Goal: Task Accomplishment & Management: Use online tool/utility

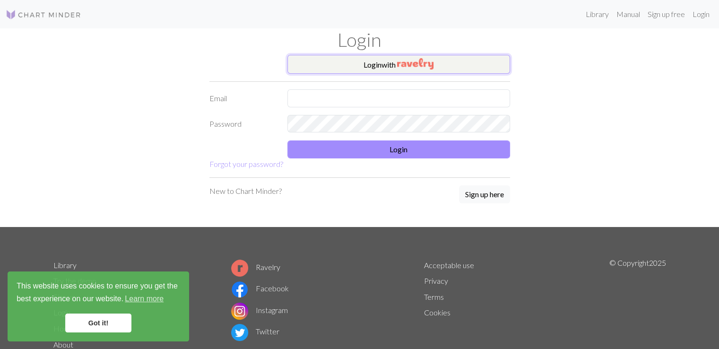
click at [420, 67] on img "button" at bounding box center [415, 63] width 36 height 11
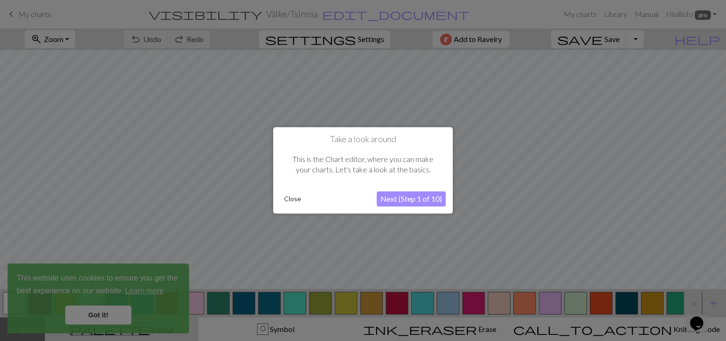
click at [294, 203] on button "Close" at bounding box center [292, 199] width 25 height 14
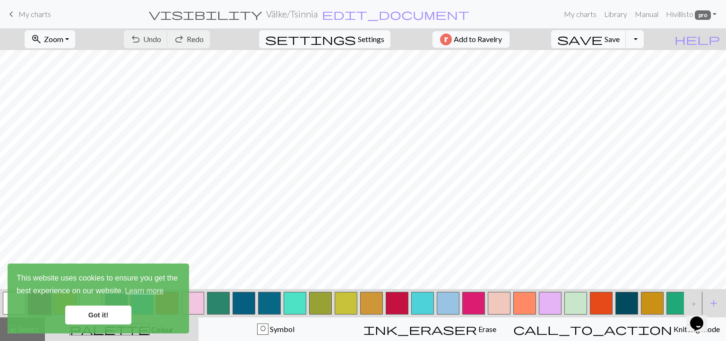
click at [108, 318] on link "Got it!" at bounding box center [98, 315] width 66 height 19
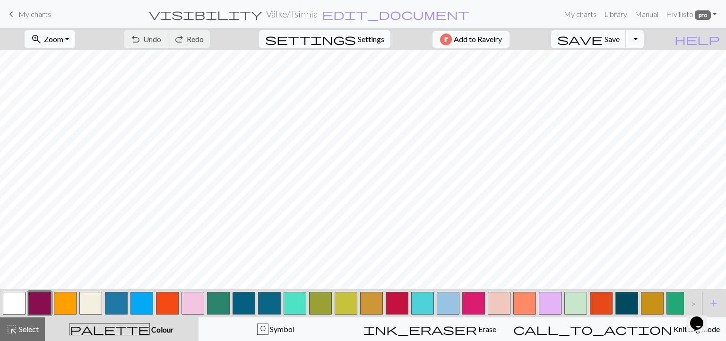
click at [32, 15] on span "My charts" at bounding box center [34, 13] width 33 height 9
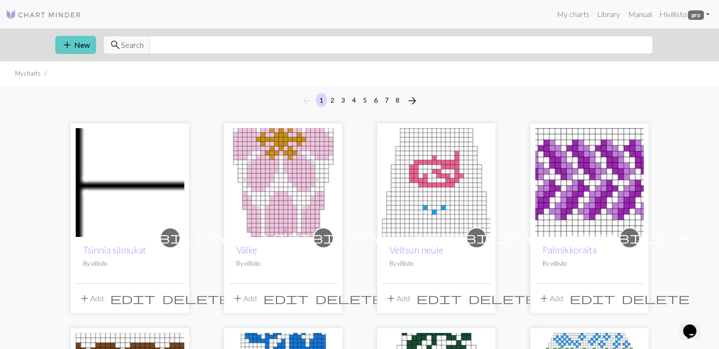
click at [74, 46] on button "add New" at bounding box center [75, 45] width 41 height 18
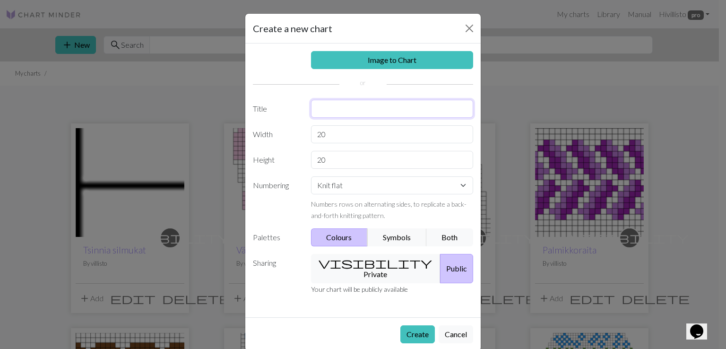
click at [405, 111] on input "text" at bounding box center [392, 109] width 163 height 18
type input "silmukoita"
click at [377, 185] on select "Knit flat Knit in the round Lace knitting Cross stitch" at bounding box center [392, 185] width 163 height 18
select select "round"
click at [311, 176] on select "Knit flat Knit in the round Lace knitting Cross stitch" at bounding box center [392, 185] width 163 height 18
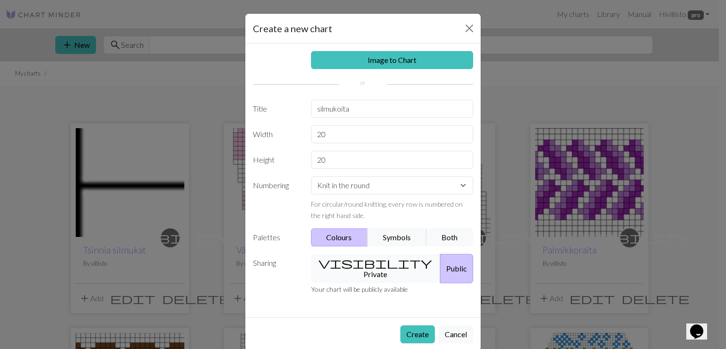
click at [369, 259] on button "visibility Private" at bounding box center [376, 268] width 130 height 29
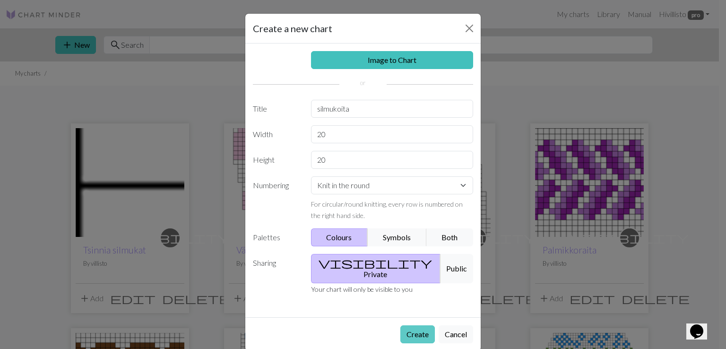
click at [414, 325] on button "Create" at bounding box center [417, 334] width 35 height 18
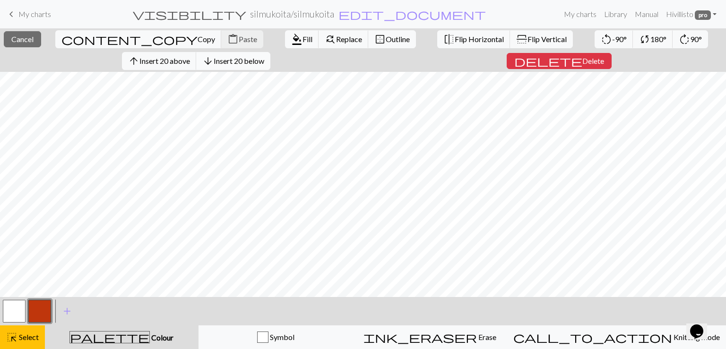
click at [214, 61] on span "arrow_downward" at bounding box center [207, 60] width 11 height 13
click at [208, 54] on span "arrow_forward" at bounding box center [202, 60] width 11 height 13
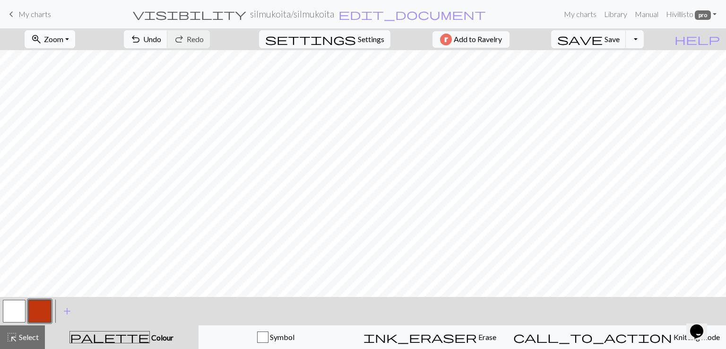
click at [63, 42] on span "Zoom" at bounding box center [53, 39] width 19 height 9
click at [72, 61] on button "Fit all" at bounding box center [62, 59] width 75 height 15
click at [16, 311] on button "button" at bounding box center [14, 311] width 23 height 23
click at [43, 311] on button "button" at bounding box center [39, 311] width 23 height 23
click at [42, 306] on button "button" at bounding box center [39, 311] width 23 height 23
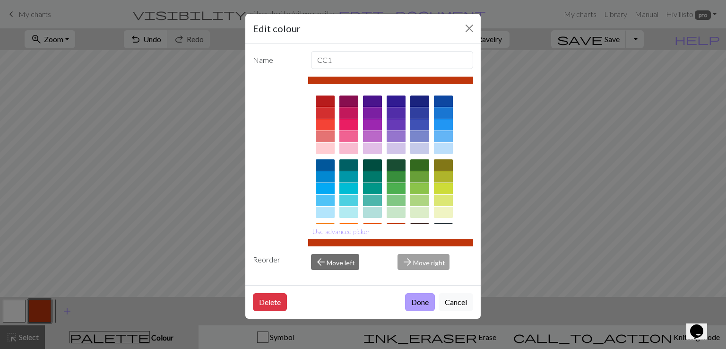
click at [417, 302] on button "Done" at bounding box center [420, 302] width 30 height 18
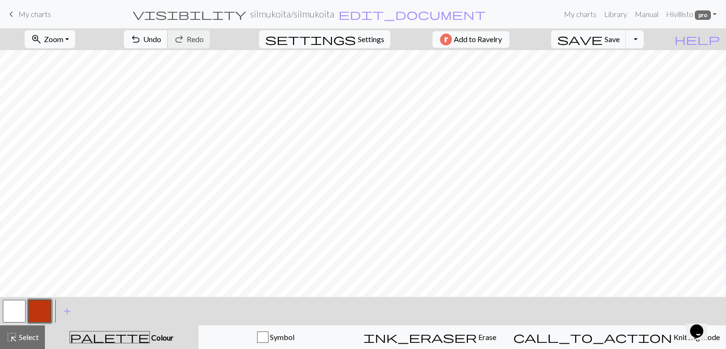
click at [168, 46] on button "undo Undo Undo" at bounding box center [146, 39] width 44 height 18
click at [161, 42] on span "Undo" at bounding box center [152, 39] width 18 height 9
click at [161, 41] on span "Undo" at bounding box center [152, 39] width 18 height 9
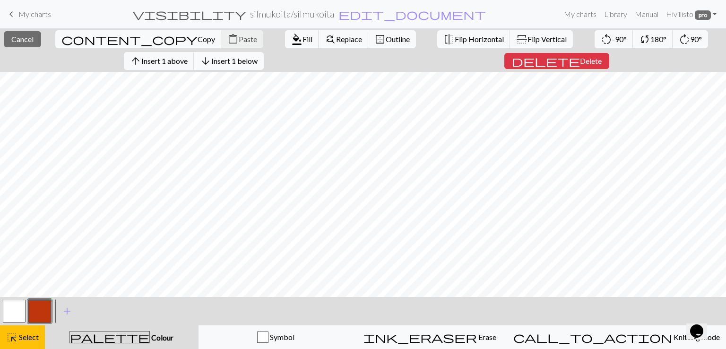
click at [253, 61] on span "Insert 1 below" at bounding box center [234, 60] width 46 height 9
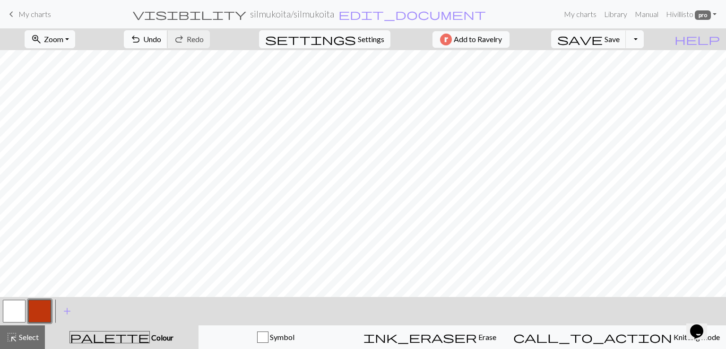
click at [161, 43] on span "Undo" at bounding box center [152, 39] width 18 height 9
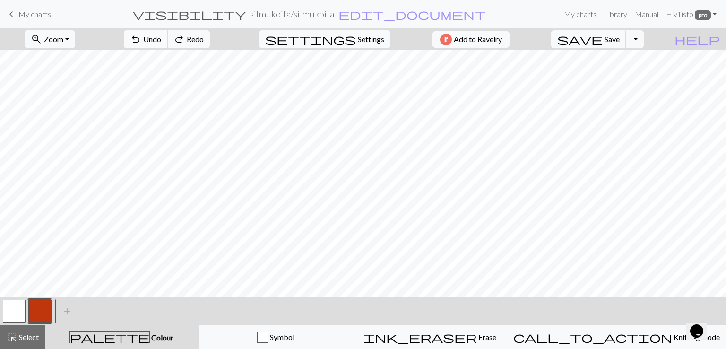
click at [161, 43] on span "Undo" at bounding box center [152, 39] width 18 height 9
click at [161, 39] on span "Undo" at bounding box center [152, 39] width 18 height 9
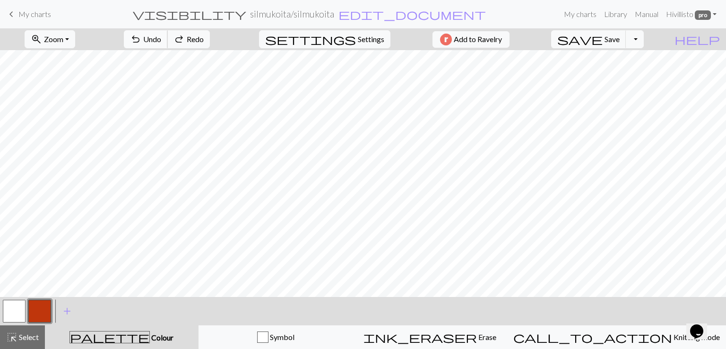
click at [161, 39] on span "Undo" at bounding box center [152, 39] width 18 height 9
click at [161, 40] on span "Undo" at bounding box center [152, 39] width 18 height 9
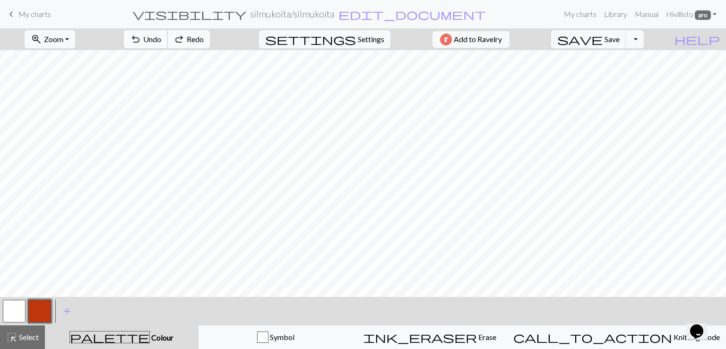
click at [161, 40] on span "Undo" at bounding box center [152, 39] width 18 height 9
click at [161, 41] on span "Undo" at bounding box center [152, 39] width 18 height 9
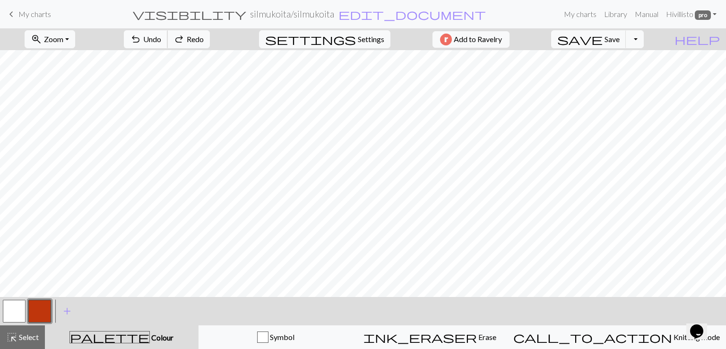
click at [161, 41] on span "Undo" at bounding box center [152, 39] width 18 height 9
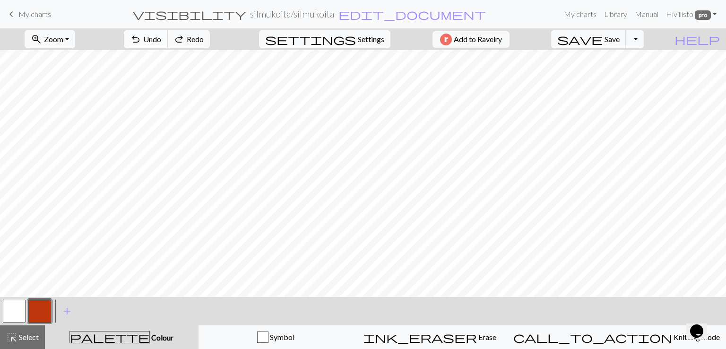
click at [161, 41] on span "Undo" at bounding box center [152, 39] width 18 height 9
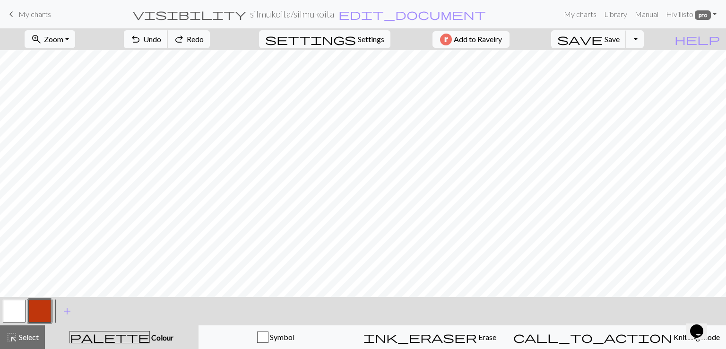
click at [161, 41] on span "Undo" at bounding box center [152, 39] width 18 height 9
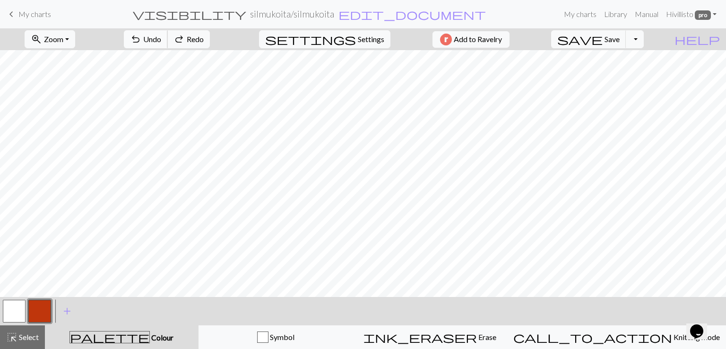
click at [161, 41] on span "Undo" at bounding box center [152, 39] width 18 height 9
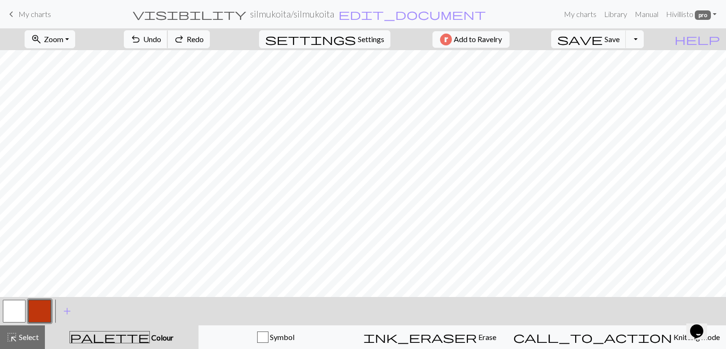
click at [161, 41] on span "Undo" at bounding box center [152, 39] width 18 height 9
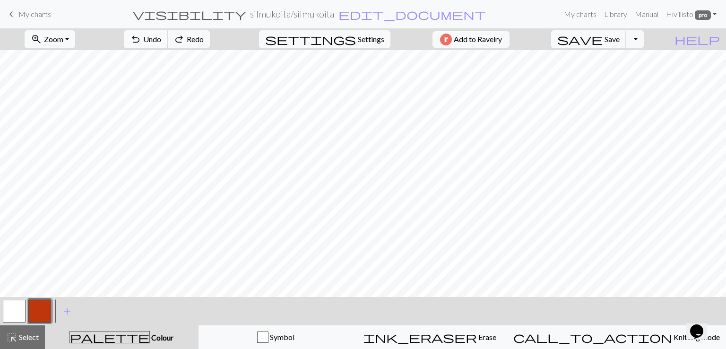
click at [161, 41] on span "Undo" at bounding box center [152, 39] width 18 height 9
click at [189, 42] on div "undo Undo Undo redo Redo Redo" at bounding box center [167, 39] width 100 height 22
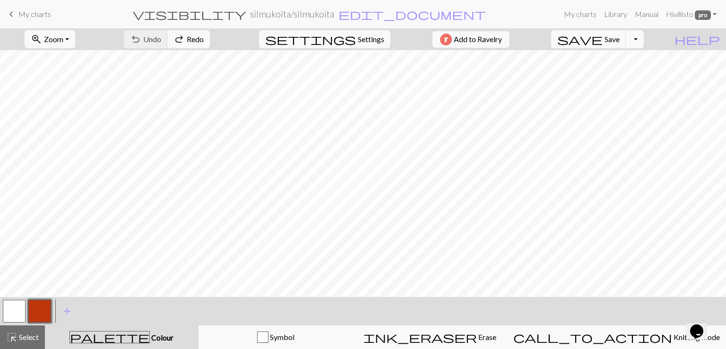
click at [188, 42] on div "undo Undo Undo redo Redo Redo" at bounding box center [167, 39] width 100 height 22
click at [187, 41] on div "undo Undo Undo redo Redo Redo" at bounding box center [167, 39] width 100 height 22
drag, startPoint x: 16, startPoint y: 303, endPoint x: 19, endPoint y: 297, distance: 7.4
click at [18, 300] on button "button" at bounding box center [14, 311] width 23 height 23
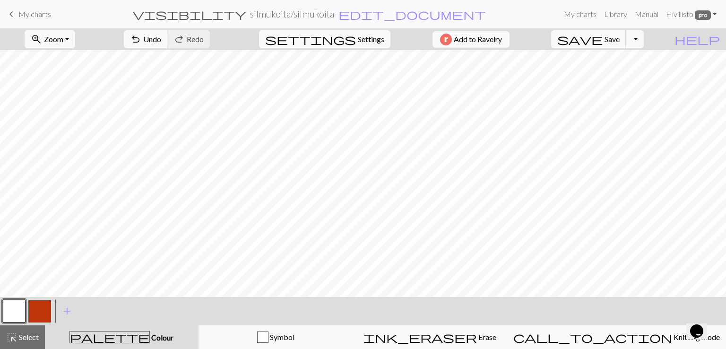
click at [41, 303] on button "button" at bounding box center [39, 311] width 23 height 23
click at [150, 336] on span "Colour" at bounding box center [162, 337] width 24 height 9
click at [67, 313] on span "add" at bounding box center [66, 310] width 11 height 13
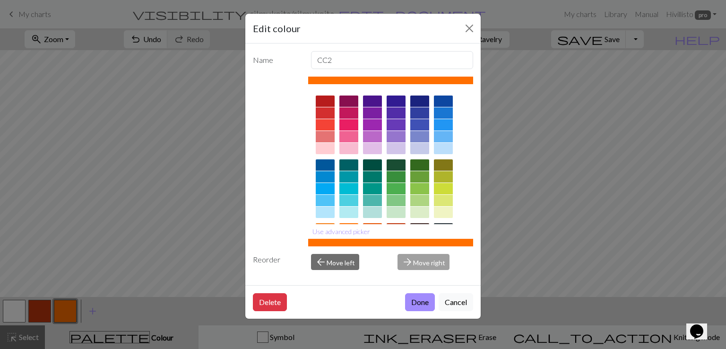
click at [347, 190] on div at bounding box center [348, 188] width 19 height 11
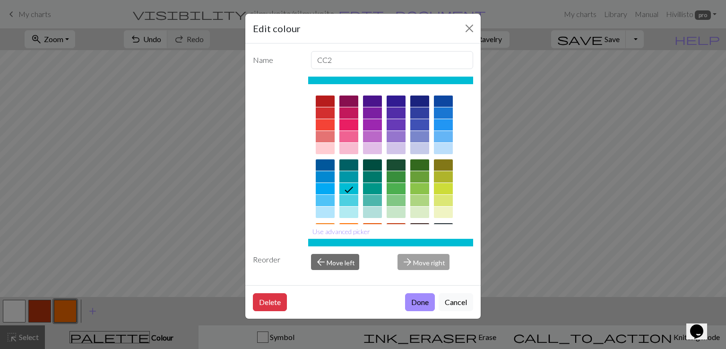
drag, startPoint x: 414, startPoint y: 305, endPoint x: 412, endPoint y: 300, distance: 5.5
click at [414, 305] on button "Done" at bounding box center [420, 302] width 30 height 18
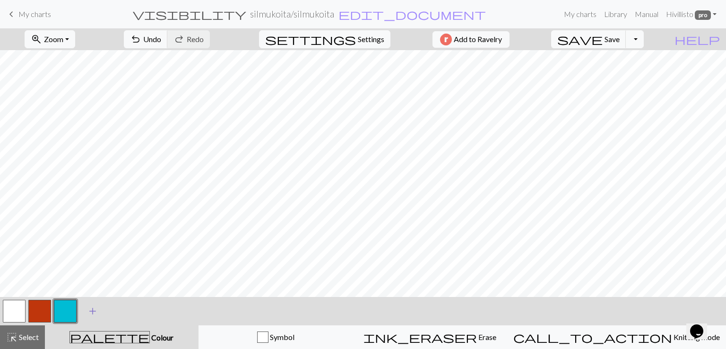
click at [95, 305] on span "add" at bounding box center [92, 310] width 11 height 13
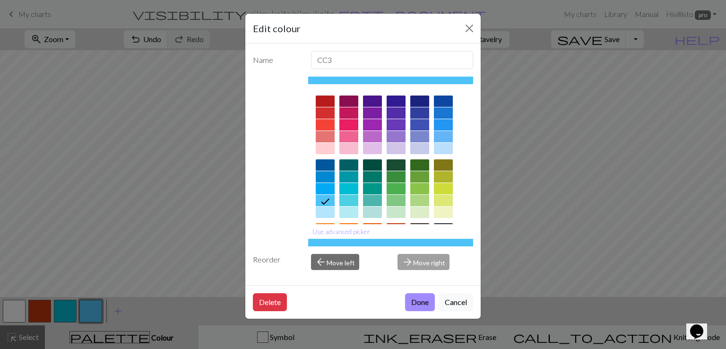
click at [372, 165] on div at bounding box center [372, 164] width 19 height 11
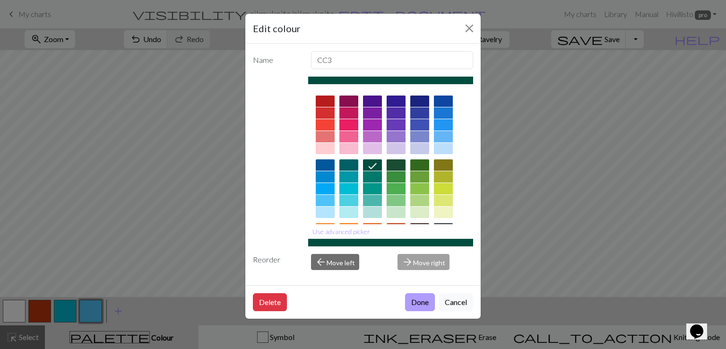
click at [414, 302] on button "Done" at bounding box center [420, 302] width 30 height 18
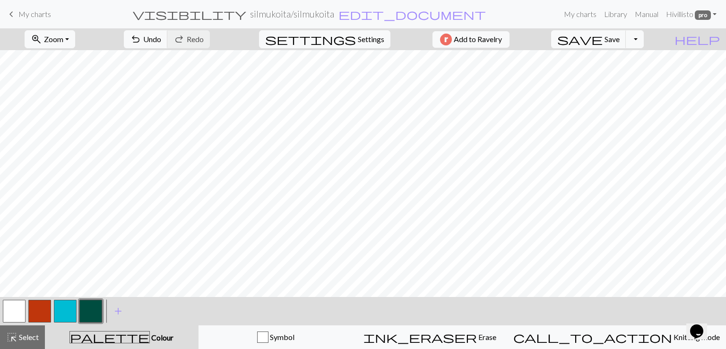
click at [12, 314] on button "button" at bounding box center [14, 311] width 23 height 23
click at [90, 313] on button "button" at bounding box center [90, 311] width 23 height 23
click at [12, 309] on button "button" at bounding box center [14, 311] width 23 height 23
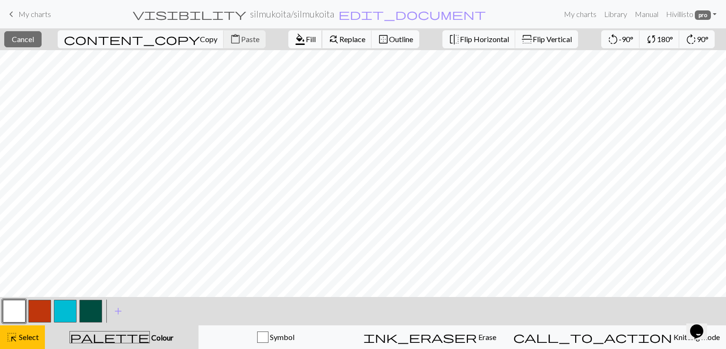
click at [306, 40] on span "Fill" at bounding box center [311, 39] width 10 height 9
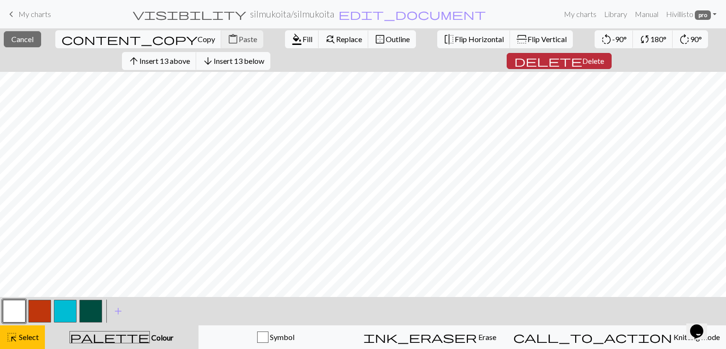
click at [582, 61] on span "Delete" at bounding box center [593, 60] width 22 height 9
click at [579, 62] on span "Delete" at bounding box center [590, 60] width 22 height 9
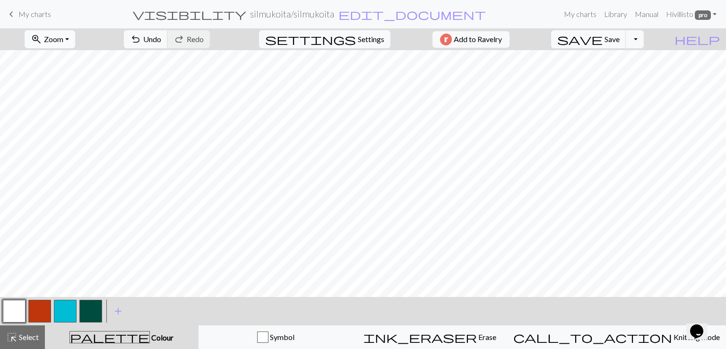
click at [63, 42] on span "Zoom" at bounding box center [53, 39] width 19 height 9
click at [79, 128] on button "100%" at bounding box center [62, 128] width 75 height 15
click at [92, 311] on button "button" at bounding box center [90, 311] width 23 height 23
click at [168, 40] on button "undo Undo Undo" at bounding box center [146, 39] width 44 height 18
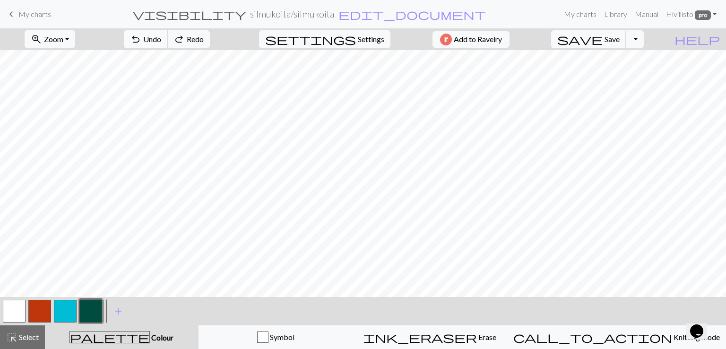
click at [168, 40] on button "undo Undo Undo" at bounding box center [146, 39] width 44 height 18
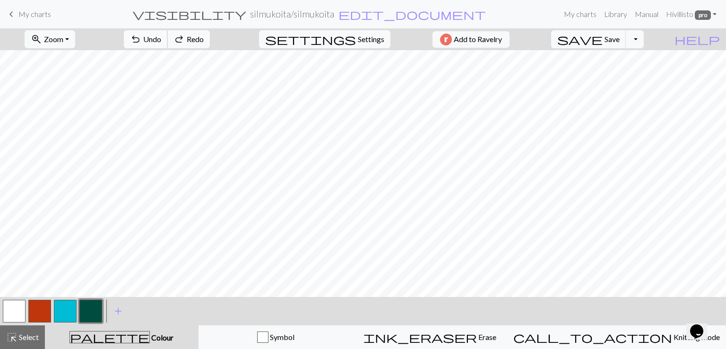
click at [168, 40] on button "undo Undo Undo" at bounding box center [146, 39] width 44 height 18
click at [168, 41] on button "undo Undo Undo" at bounding box center [146, 39] width 44 height 18
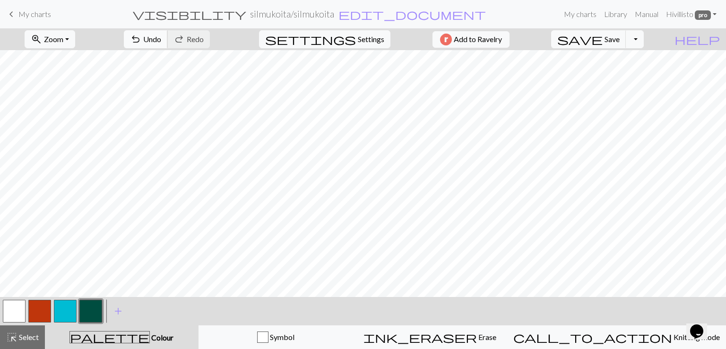
click at [161, 41] on span "Undo" at bounding box center [152, 39] width 18 height 9
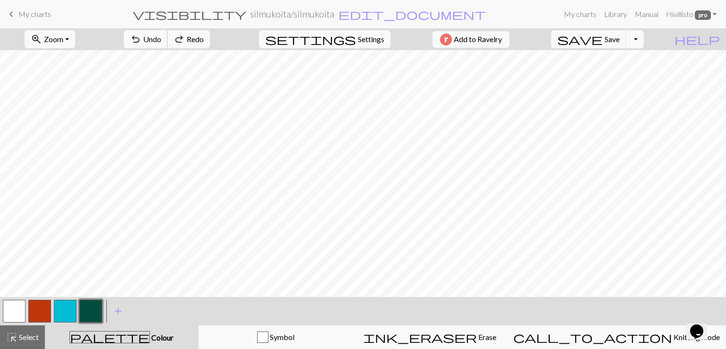
click at [161, 41] on span "Undo" at bounding box center [152, 39] width 18 height 9
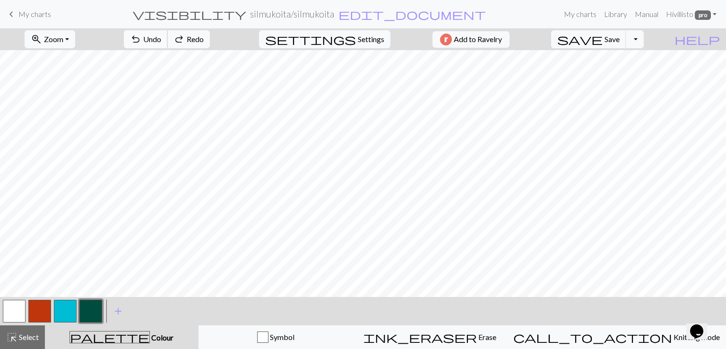
click at [161, 41] on span "Undo" at bounding box center [152, 39] width 18 height 9
click at [161, 42] on span "Undo" at bounding box center [152, 39] width 18 height 9
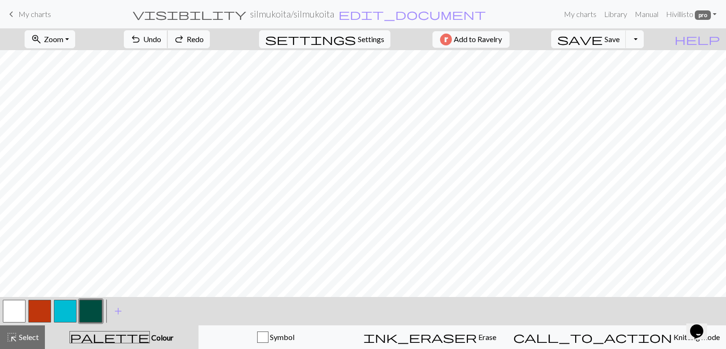
click at [161, 42] on span "Undo" at bounding box center [152, 39] width 18 height 9
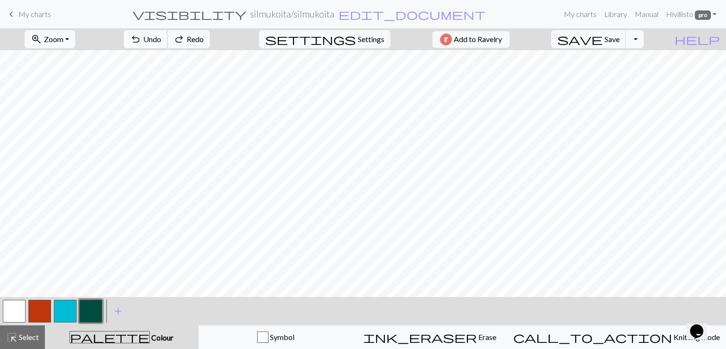
click at [161, 42] on span "Undo" at bounding box center [152, 39] width 18 height 9
click at [161, 38] on span "Undo" at bounding box center [152, 39] width 18 height 9
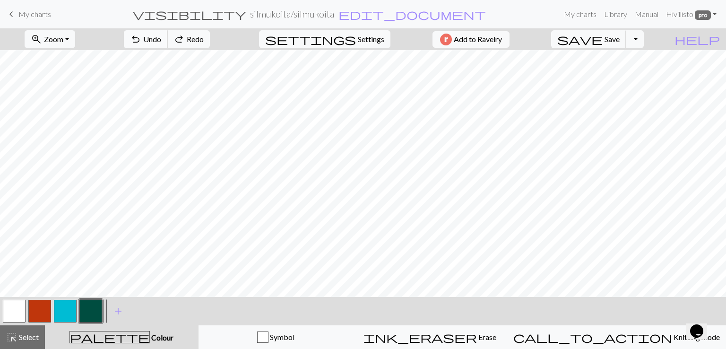
click at [161, 38] on span "Undo" at bounding box center [152, 39] width 18 height 9
click at [161, 42] on span "Undo" at bounding box center [152, 39] width 18 height 9
click at [161, 36] on span "Undo" at bounding box center [152, 39] width 18 height 9
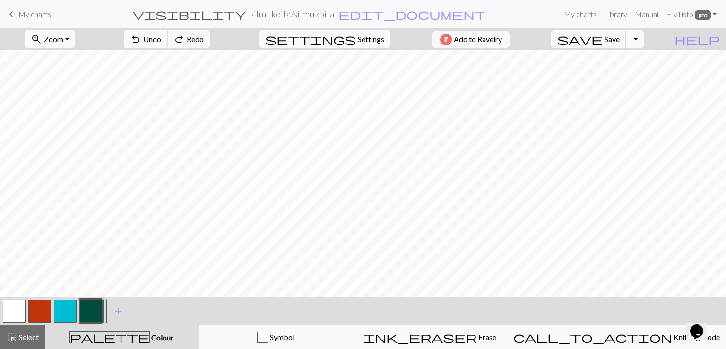
click at [161, 36] on span "Undo" at bounding box center [152, 39] width 18 height 9
click at [161, 37] on span "Undo" at bounding box center [152, 39] width 18 height 9
click at [161, 38] on span "Undo" at bounding box center [152, 39] width 18 height 9
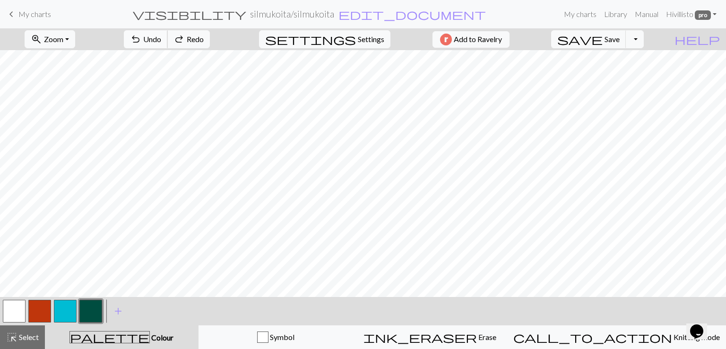
click at [141, 43] on span "undo" at bounding box center [135, 39] width 11 height 13
drag, startPoint x: 21, startPoint y: 305, endPoint x: 24, endPoint y: 298, distance: 7.0
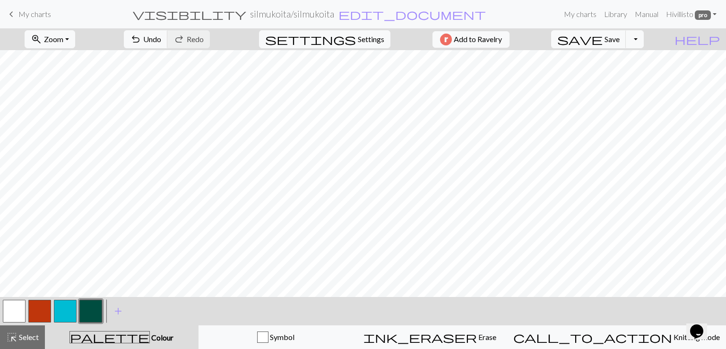
click at [22, 303] on button "button" at bounding box center [14, 311] width 23 height 23
drag, startPoint x: 94, startPoint y: 307, endPoint x: 104, endPoint y: 294, distance: 16.5
click at [95, 303] on button "button" at bounding box center [90, 311] width 23 height 23
drag, startPoint x: 16, startPoint y: 309, endPoint x: 22, endPoint y: 303, distance: 9.0
click at [19, 306] on button "button" at bounding box center [14, 311] width 23 height 23
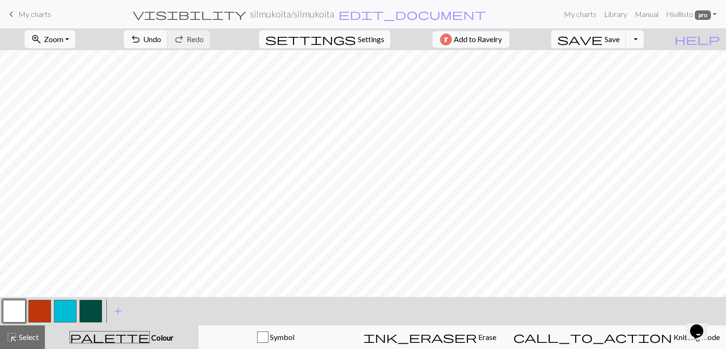
click at [89, 312] on button "button" at bounding box center [90, 311] width 23 height 23
click at [161, 39] on span "Undo" at bounding box center [152, 39] width 18 height 9
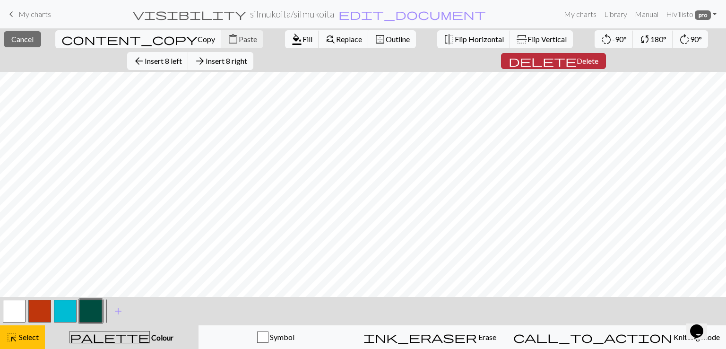
click at [577, 58] on span "Delete" at bounding box center [588, 60] width 22 height 9
click at [577, 61] on span "Delete" at bounding box center [588, 60] width 22 height 9
click at [231, 61] on span "Insert 7 below" at bounding box center [234, 60] width 46 height 9
click at [248, 64] on span "Insert 9 below" at bounding box center [234, 60] width 46 height 9
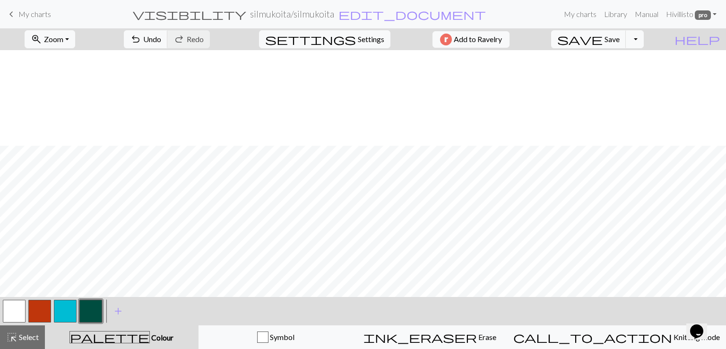
scroll to position [209, 0]
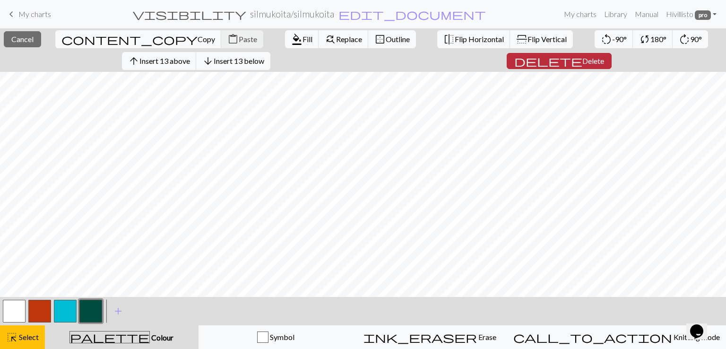
click at [582, 59] on span "Delete" at bounding box center [593, 60] width 22 height 9
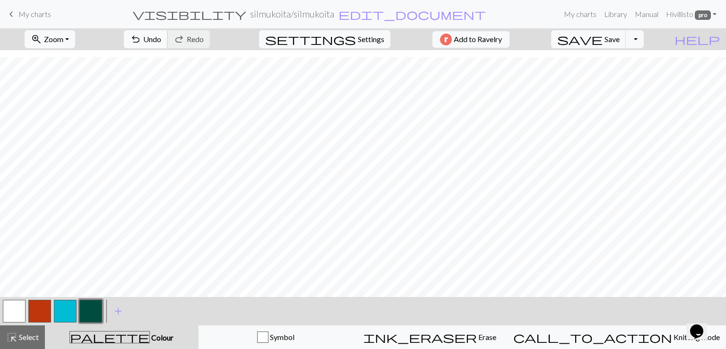
click at [161, 42] on span "Undo" at bounding box center [152, 39] width 18 height 9
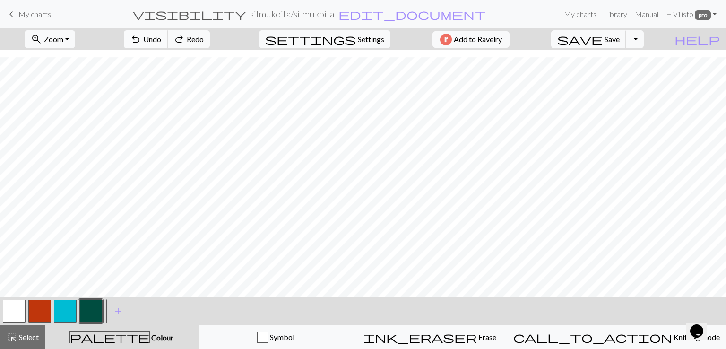
click at [161, 42] on span "Undo" at bounding box center [152, 39] width 18 height 9
drag, startPoint x: 8, startPoint y: 311, endPoint x: 29, endPoint y: 292, distance: 28.5
click at [9, 311] on button "button" at bounding box center [14, 311] width 23 height 23
click at [93, 305] on button "button" at bounding box center [90, 311] width 23 height 23
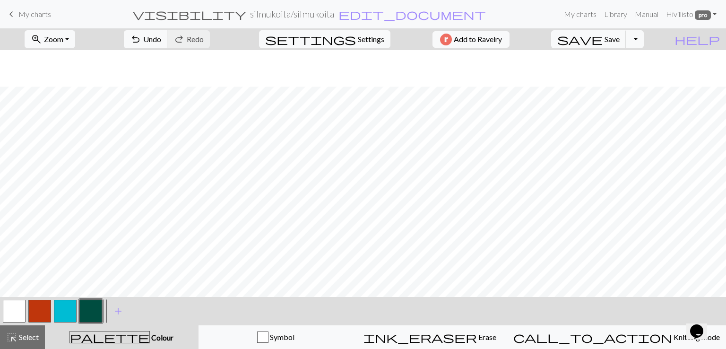
scroll to position [78, 0]
click at [13, 309] on button "button" at bounding box center [14, 311] width 23 height 23
click at [161, 41] on span "Undo" at bounding box center [152, 39] width 18 height 9
click at [161, 42] on span "Undo" at bounding box center [152, 39] width 18 height 9
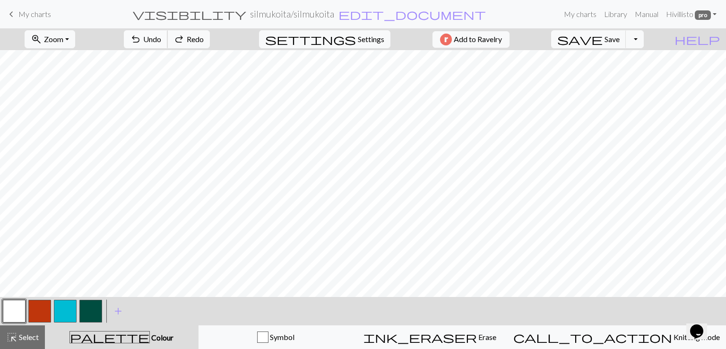
click at [161, 42] on span "Undo" at bounding box center [152, 39] width 18 height 9
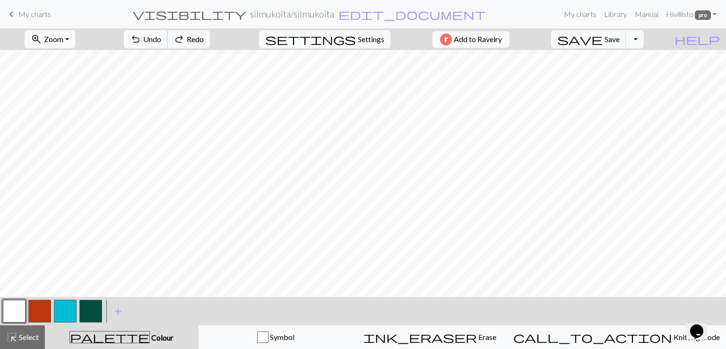
click at [161, 42] on span "Undo" at bounding box center [152, 39] width 18 height 9
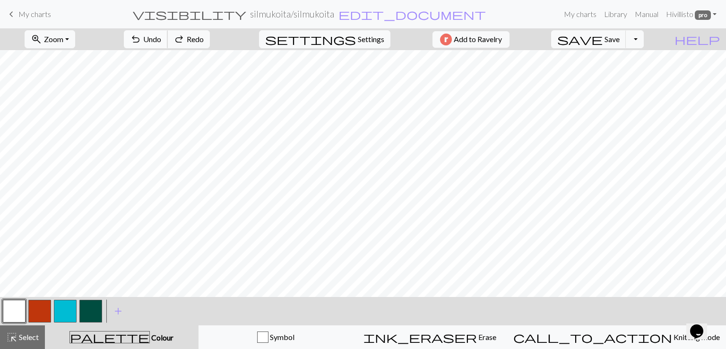
click at [161, 42] on span "Undo" at bounding box center [152, 39] width 18 height 9
click at [161, 43] on span "Undo" at bounding box center [152, 39] width 18 height 9
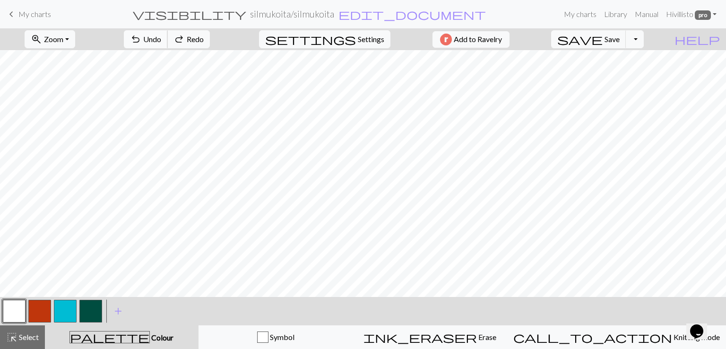
click at [161, 43] on span "Undo" at bounding box center [152, 39] width 18 height 9
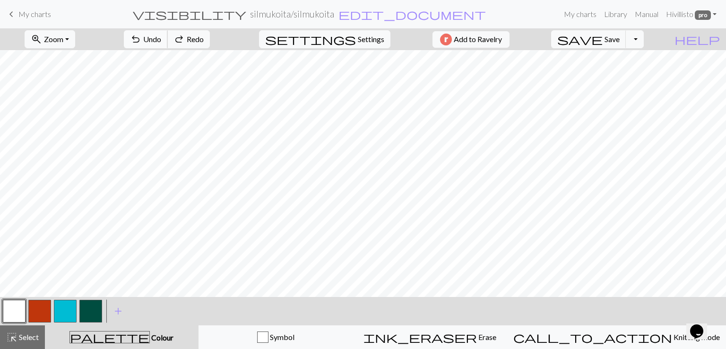
click at [161, 43] on span "Undo" at bounding box center [152, 39] width 18 height 9
click at [168, 44] on button "undo Undo Undo" at bounding box center [146, 39] width 44 height 18
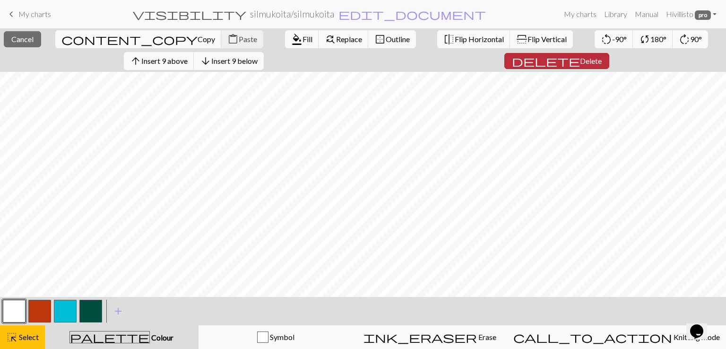
click at [580, 63] on span "Delete" at bounding box center [591, 60] width 22 height 9
click at [580, 60] on span "Delete" at bounding box center [591, 60] width 22 height 9
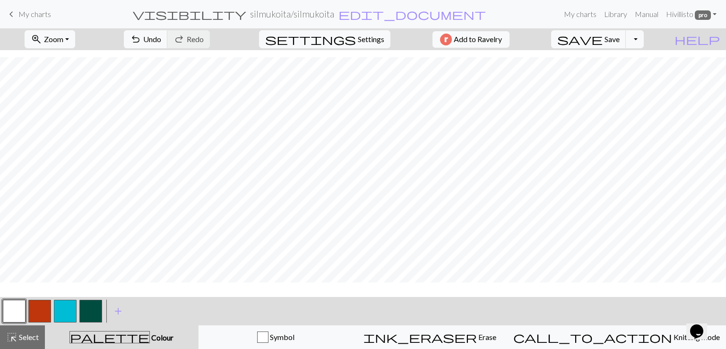
scroll to position [39, 0]
click at [91, 314] on button "button" at bounding box center [90, 311] width 23 height 23
drag, startPoint x: 13, startPoint y: 307, endPoint x: 26, endPoint y: 295, distance: 17.1
click at [14, 305] on button "button" at bounding box center [14, 311] width 23 height 23
click at [95, 304] on button "button" at bounding box center [90, 311] width 23 height 23
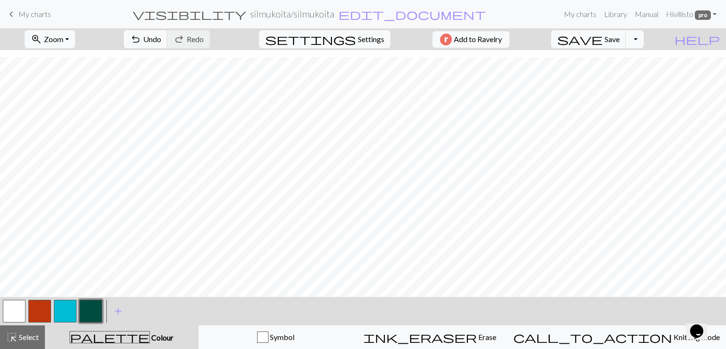
click at [9, 311] on button "button" at bounding box center [14, 311] width 23 height 23
click at [87, 310] on button "button" at bounding box center [90, 311] width 23 height 23
click at [644, 40] on button "Toggle Dropdown" at bounding box center [635, 39] width 18 height 18
click at [713, 14] on link "Hi villisto pro" at bounding box center [691, 14] width 58 height 19
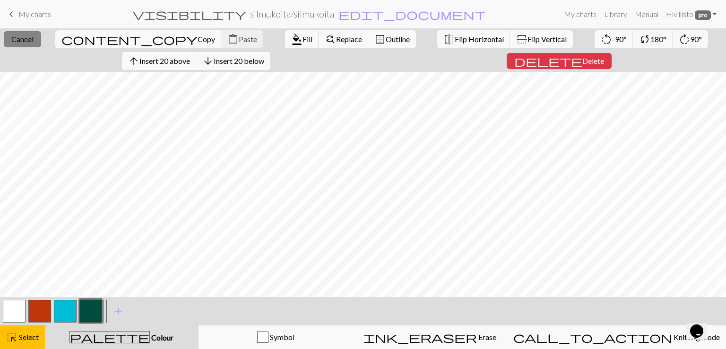
click at [41, 38] on button "close Cancel" at bounding box center [22, 39] width 37 height 16
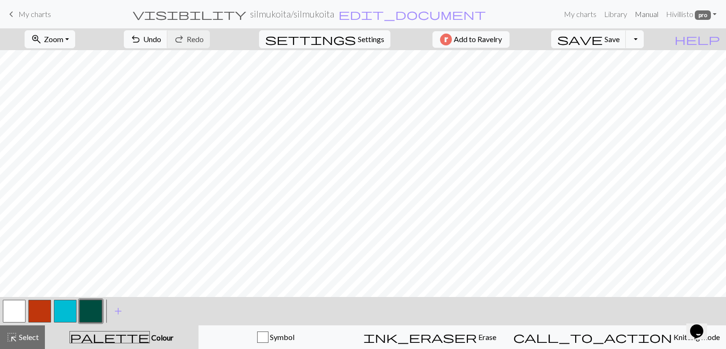
click at [648, 13] on link "Manual" at bounding box center [646, 14] width 31 height 19
click at [715, 14] on link "Hi villisto pro" at bounding box center [691, 14] width 58 height 19
click at [713, 37] on span "help" at bounding box center [696, 39] width 45 height 13
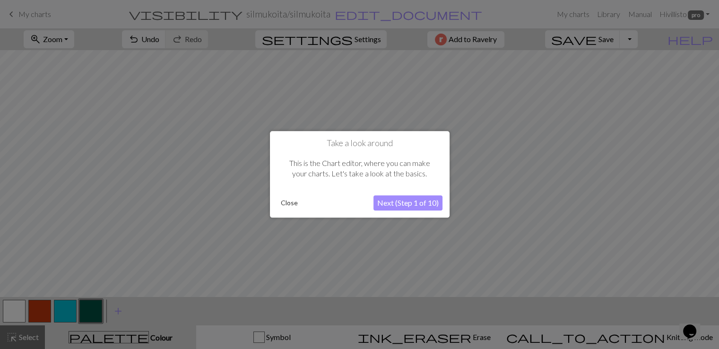
click at [286, 201] on button "Close" at bounding box center [289, 203] width 25 height 14
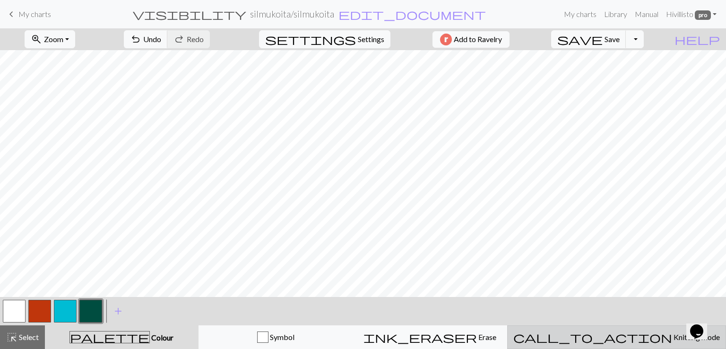
click at [672, 339] on span "Knitting mode" at bounding box center [696, 336] width 48 height 9
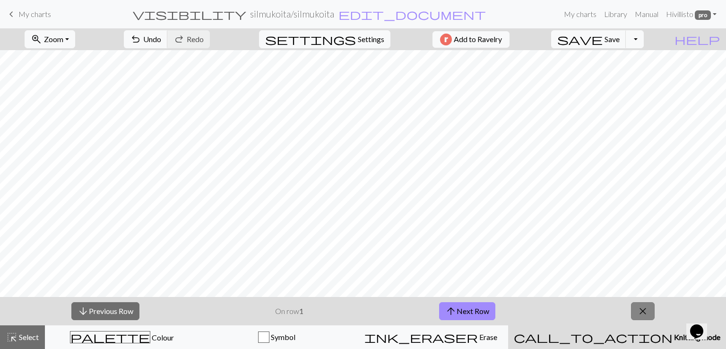
click at [644, 314] on span "close" at bounding box center [642, 310] width 11 height 13
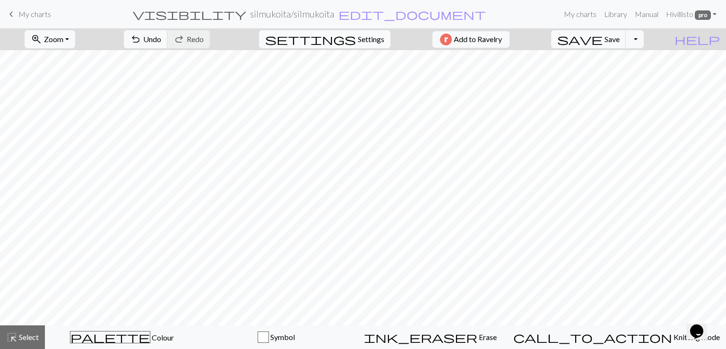
click at [367, 39] on span "Settings" at bounding box center [371, 39] width 26 height 11
select select "aran"
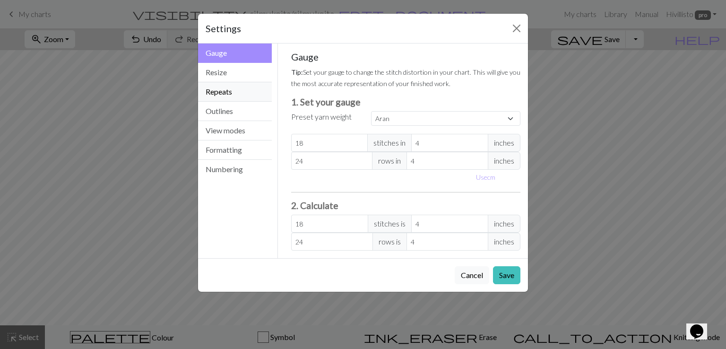
click at [229, 92] on button "Repeats" at bounding box center [235, 91] width 74 height 19
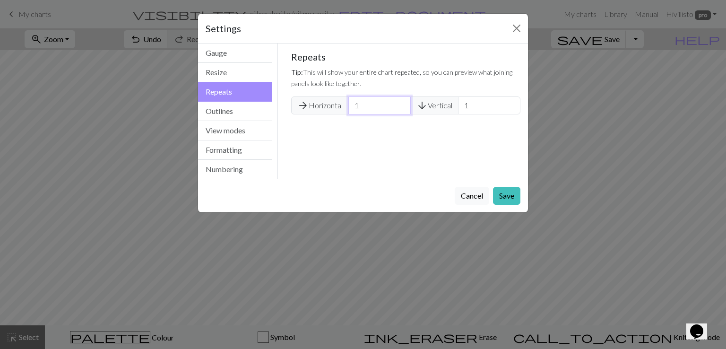
drag, startPoint x: 365, startPoint y: 102, endPoint x: 353, endPoint y: 105, distance: 12.4
click at [353, 105] on input "1" at bounding box center [379, 105] width 62 height 18
click at [402, 101] on input "2" at bounding box center [379, 105] width 62 height 18
click at [402, 101] on input "3" at bounding box center [379, 105] width 62 height 18
click at [402, 101] on input "4" at bounding box center [379, 105] width 62 height 18
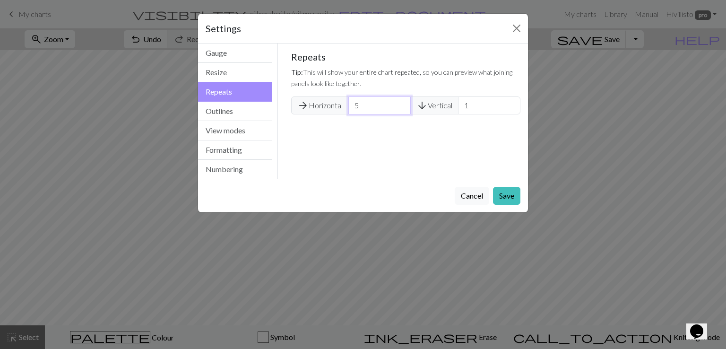
type input "5"
click at [401, 101] on input "5" at bounding box center [379, 105] width 62 height 18
click at [510, 101] on input "2" at bounding box center [489, 105] width 62 height 18
click at [510, 101] on input "3" at bounding box center [489, 105] width 62 height 18
type input "4"
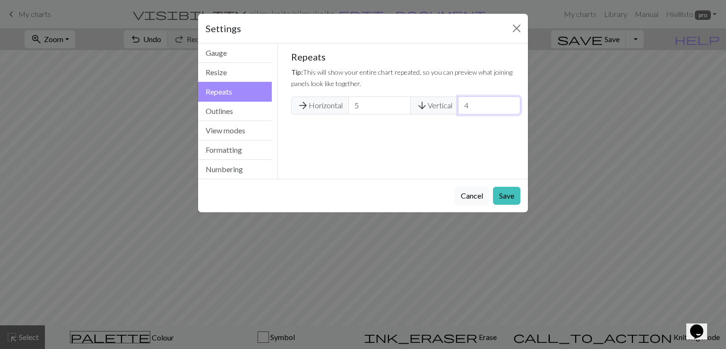
click at [510, 101] on input "4" at bounding box center [489, 105] width 62 height 18
click at [503, 196] on button "Save" at bounding box center [506, 196] width 27 height 18
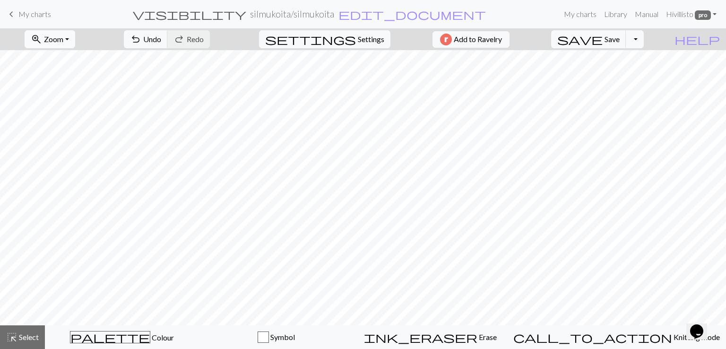
click at [75, 40] on button "zoom_in Zoom Zoom" at bounding box center [50, 39] width 51 height 18
click at [83, 55] on button "Fit all" at bounding box center [62, 59] width 75 height 15
click at [365, 39] on span "Settings" at bounding box center [371, 39] width 26 height 11
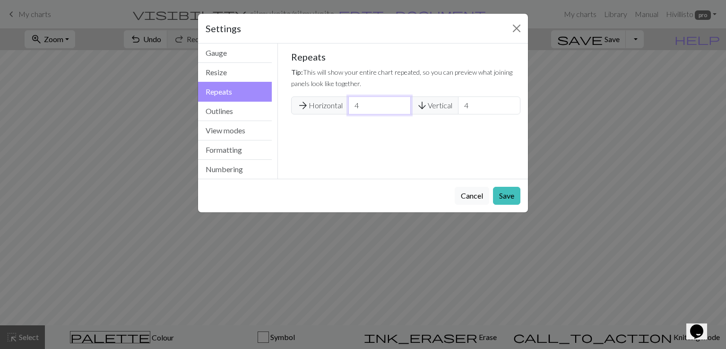
click at [402, 107] on input "4" at bounding box center [379, 105] width 62 height 18
click at [402, 108] on input "3" at bounding box center [379, 105] width 62 height 18
click at [402, 107] on input "2" at bounding box center [379, 105] width 62 height 18
type input "1"
click at [402, 108] on input "1" at bounding box center [379, 105] width 62 height 18
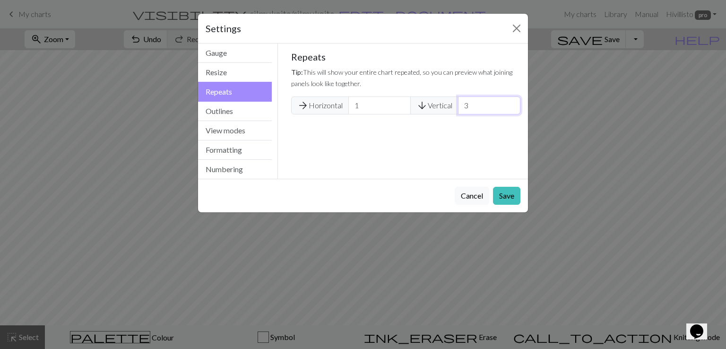
click at [511, 106] on input "3" at bounding box center [489, 105] width 62 height 18
click at [511, 106] on input "2" at bounding box center [489, 105] width 62 height 18
type input "1"
click at [511, 107] on input "1" at bounding box center [489, 105] width 62 height 18
click at [511, 191] on button "Save" at bounding box center [506, 196] width 27 height 18
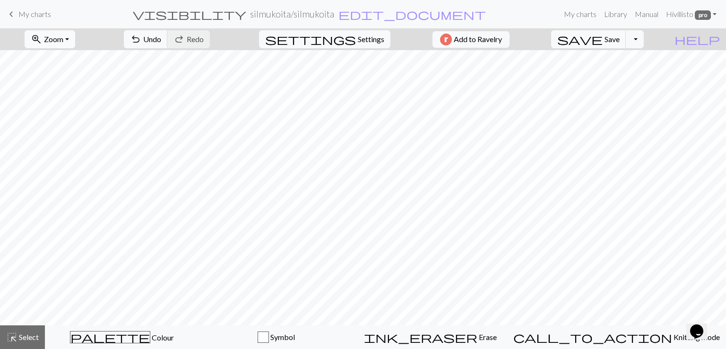
click at [60, 38] on span "Zoom" at bounding box center [53, 39] width 19 height 9
click at [59, 127] on button "100%" at bounding box center [62, 128] width 75 height 15
click at [150, 341] on span "Colour" at bounding box center [162, 337] width 24 height 9
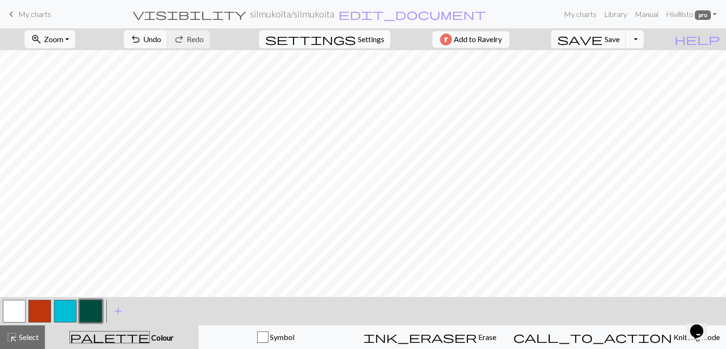
click at [17, 310] on button "button" at bounding box center [14, 311] width 23 height 23
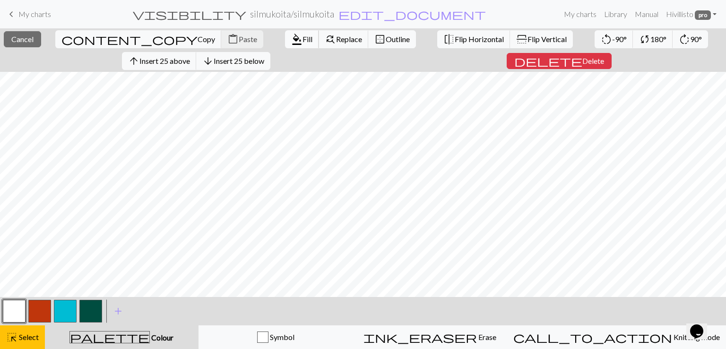
click at [303, 38] on span "Fill" at bounding box center [308, 39] width 10 height 9
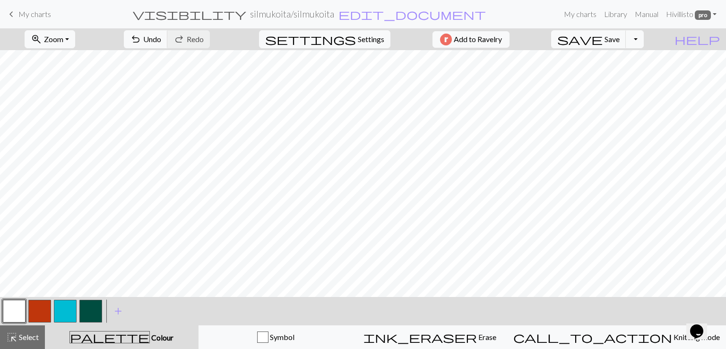
click at [33, 11] on span "My charts" at bounding box center [34, 13] width 33 height 9
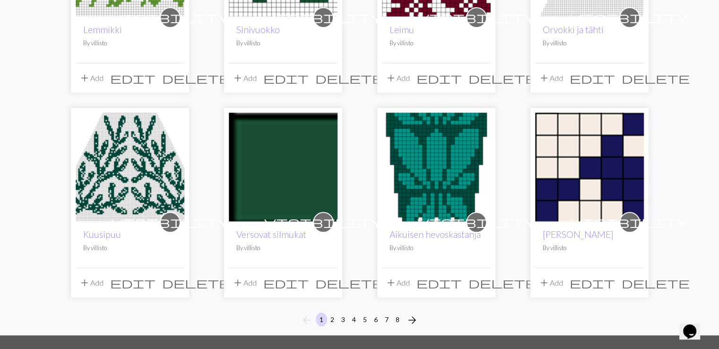
scroll to position [709, 0]
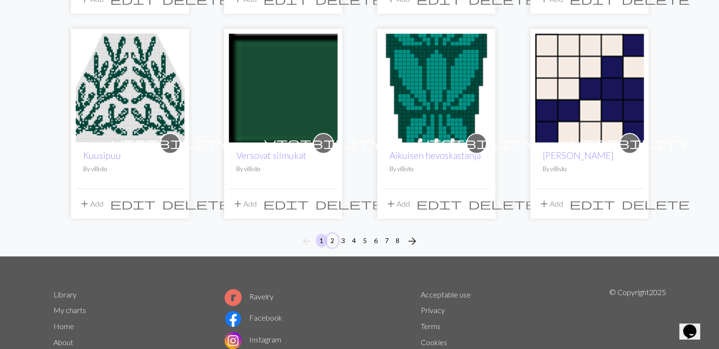
click at [330, 240] on button "2" at bounding box center [332, 240] width 11 height 14
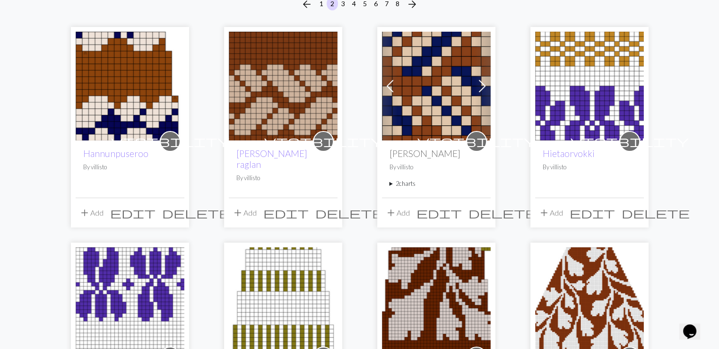
scroll to position [78, 0]
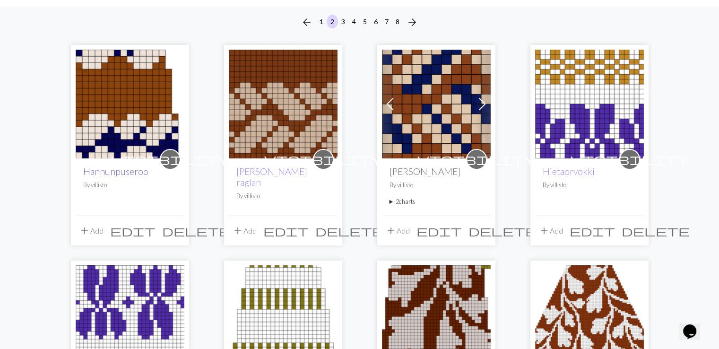
click at [96, 171] on link "Hannunpuseroo" at bounding box center [115, 171] width 65 height 11
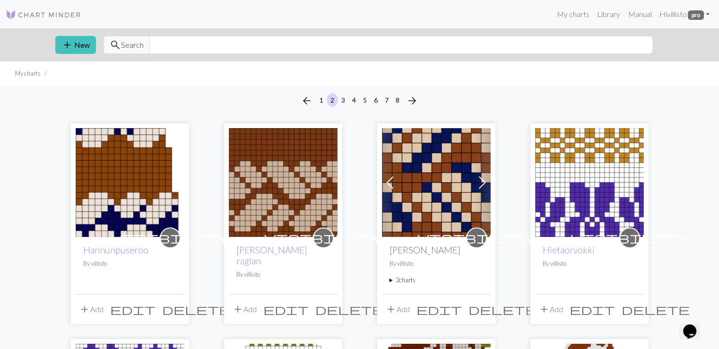
click at [269, 208] on img at bounding box center [283, 182] width 109 height 109
click at [426, 197] on img at bounding box center [436, 182] width 109 height 109
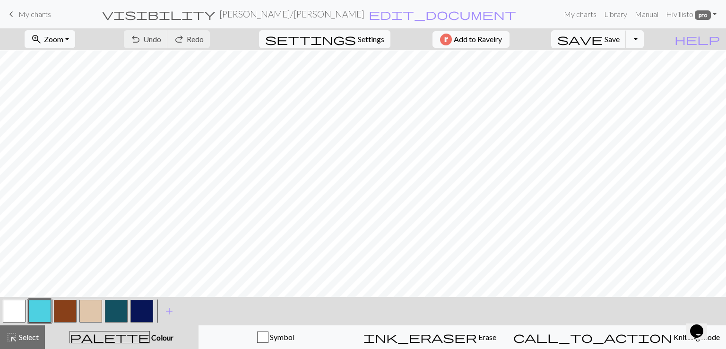
scroll to position [473, 0]
click at [63, 40] on span "Zoom" at bounding box center [53, 39] width 19 height 9
click at [81, 60] on button "Fit all" at bounding box center [62, 59] width 75 height 15
click at [34, 15] on span "My charts" at bounding box center [34, 13] width 33 height 9
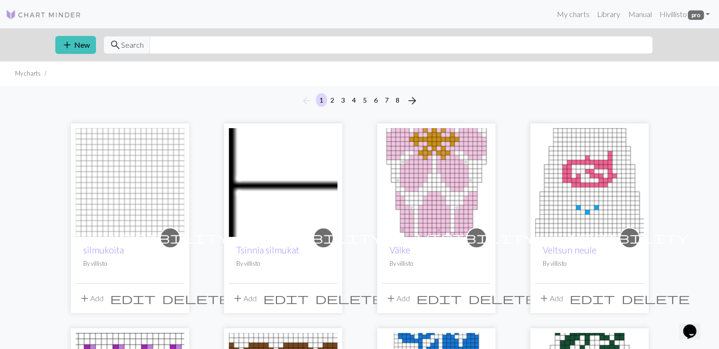
click at [119, 207] on img at bounding box center [130, 182] width 109 height 109
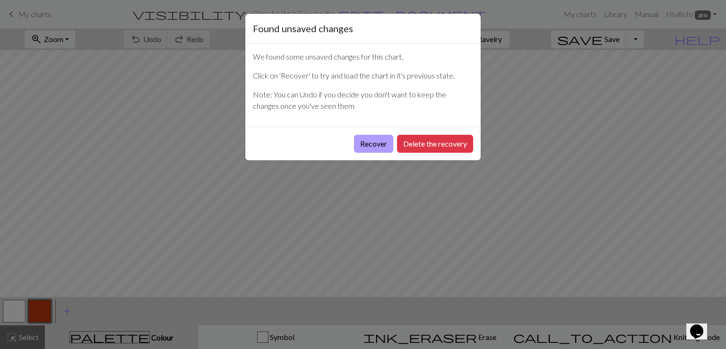
click at [377, 147] on button "Recover" at bounding box center [373, 144] width 39 height 18
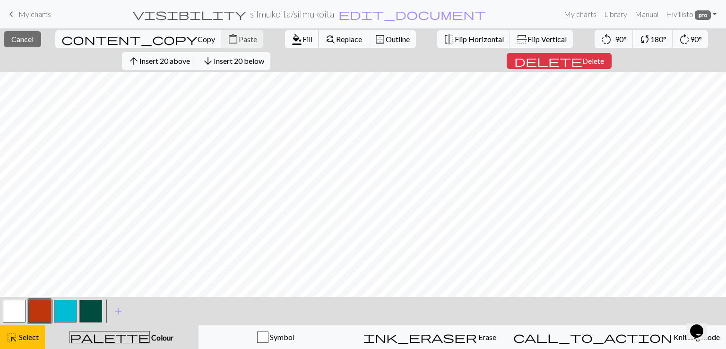
click at [303, 40] on span "Fill" at bounding box center [308, 39] width 10 height 9
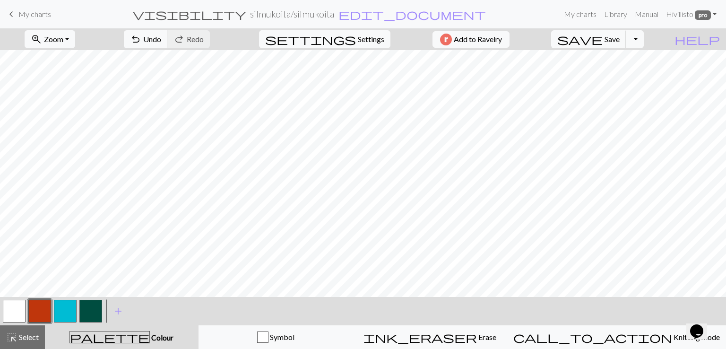
click at [11, 312] on button "button" at bounding box center [14, 311] width 23 height 23
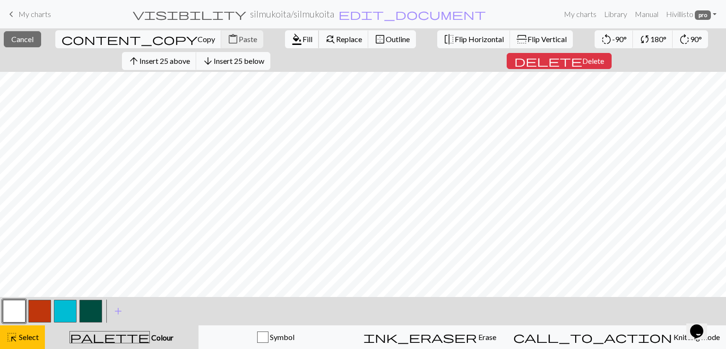
click at [303, 39] on span "Fill" at bounding box center [308, 39] width 10 height 9
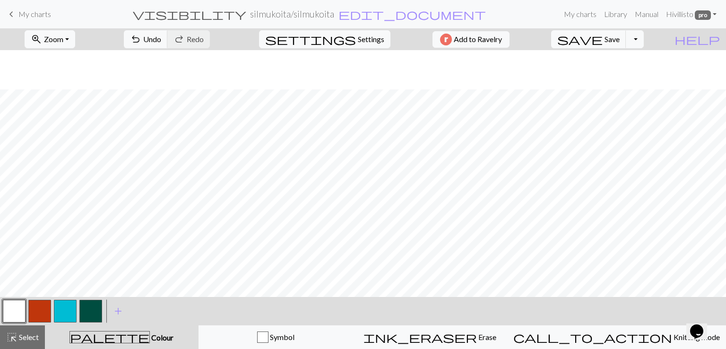
scroll to position [39, 0]
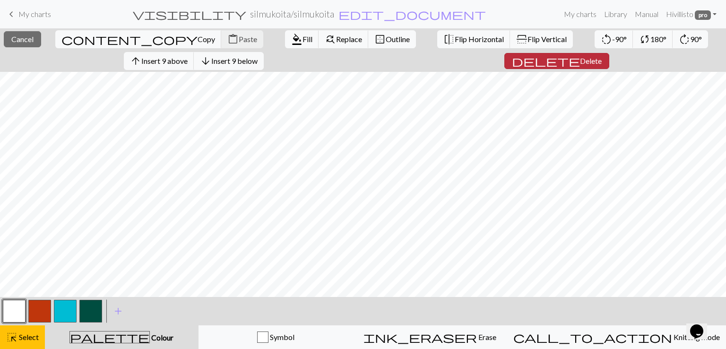
click at [580, 62] on span "Delete" at bounding box center [591, 60] width 22 height 9
click at [563, 59] on span "delete" at bounding box center [546, 60] width 68 height 13
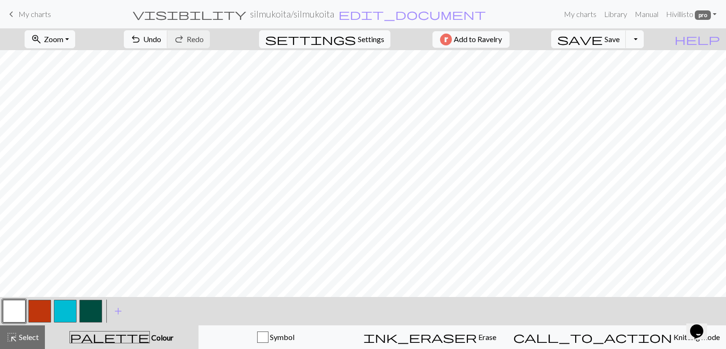
click at [88, 318] on button "button" at bounding box center [90, 311] width 23 height 23
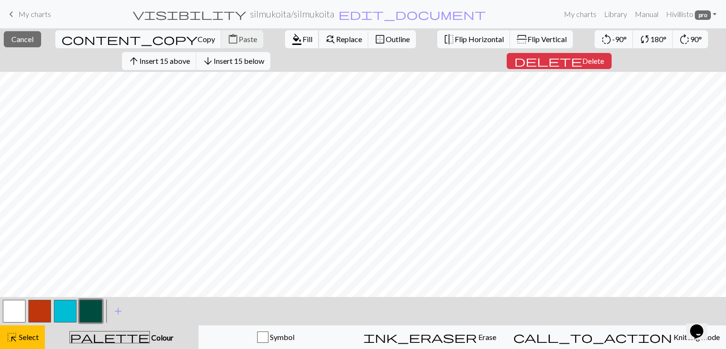
click at [285, 33] on button "format_color_fill Fill" at bounding box center [302, 39] width 34 height 18
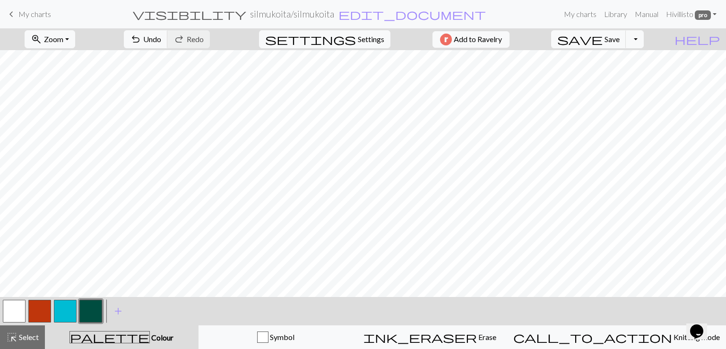
click at [14, 309] on button "button" at bounding box center [14, 311] width 23 height 23
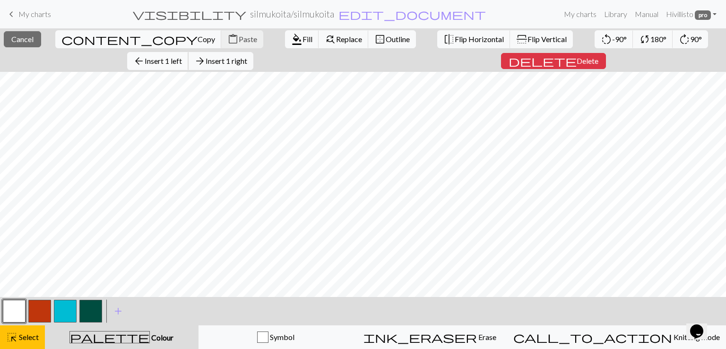
click at [189, 52] on button "arrow_back Insert 1 left" at bounding box center [157, 61] width 61 height 18
click at [88, 314] on button "button" at bounding box center [90, 311] width 23 height 23
click at [303, 40] on span "Fill" at bounding box center [308, 39] width 10 height 9
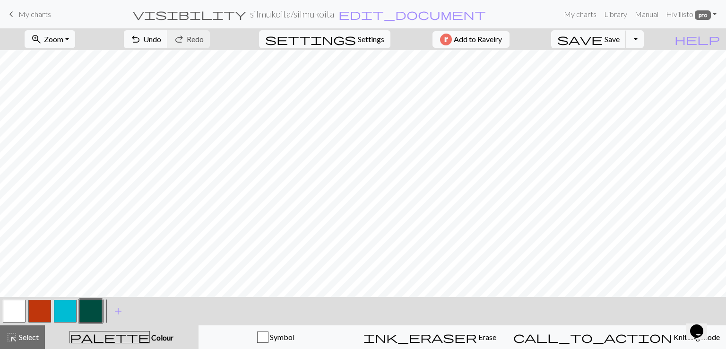
click at [11, 311] on button "button" at bounding box center [14, 311] width 23 height 23
click at [603, 41] on span "save" at bounding box center [579, 39] width 45 height 13
click at [367, 40] on span "Settings" at bounding box center [371, 39] width 26 height 11
select select "aran"
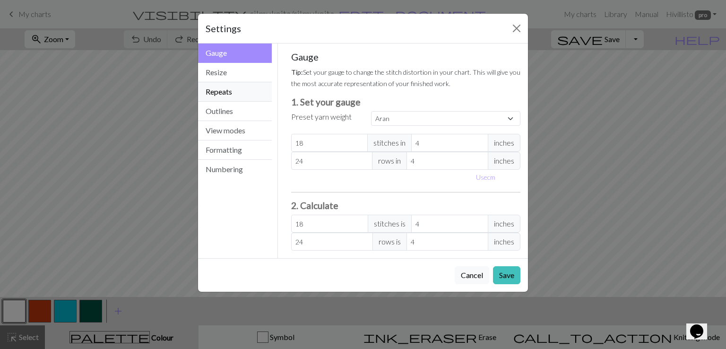
click at [232, 90] on button "Repeats" at bounding box center [235, 91] width 74 height 19
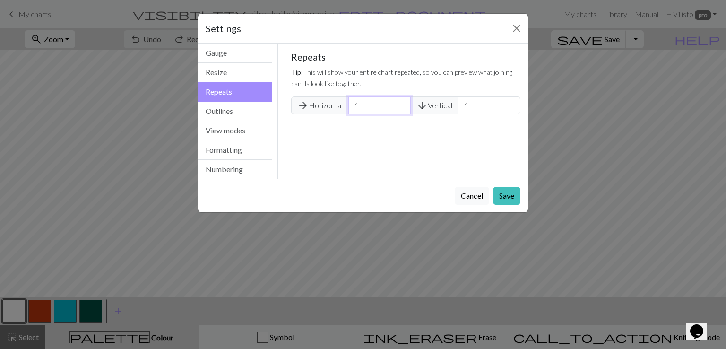
drag, startPoint x: 367, startPoint y: 109, endPoint x: 355, endPoint y: 107, distance: 12.0
click at [355, 107] on input "1" at bounding box center [379, 105] width 62 height 18
click at [399, 104] on input "2" at bounding box center [379, 105] width 62 height 18
click at [399, 104] on input "3" at bounding box center [379, 105] width 62 height 18
type input "4"
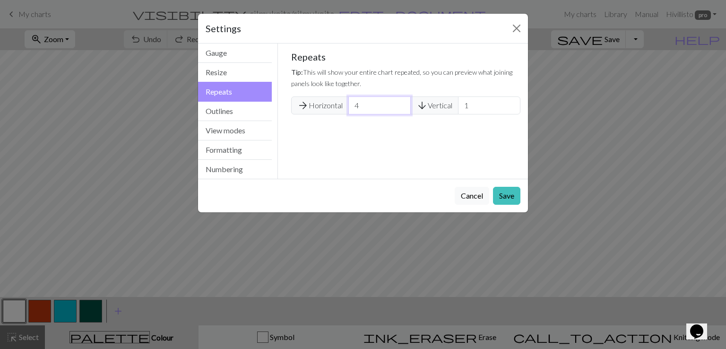
click at [399, 104] on input "4" at bounding box center [379, 105] width 62 height 18
click at [511, 104] on input "2" at bounding box center [489, 105] width 62 height 18
click at [511, 104] on input "3" at bounding box center [489, 105] width 62 height 18
type input "4"
click at [510, 104] on input "4" at bounding box center [489, 105] width 62 height 18
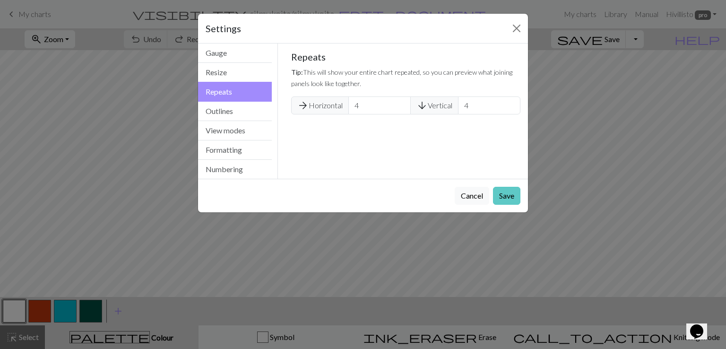
click at [501, 199] on button "Save" at bounding box center [506, 196] width 27 height 18
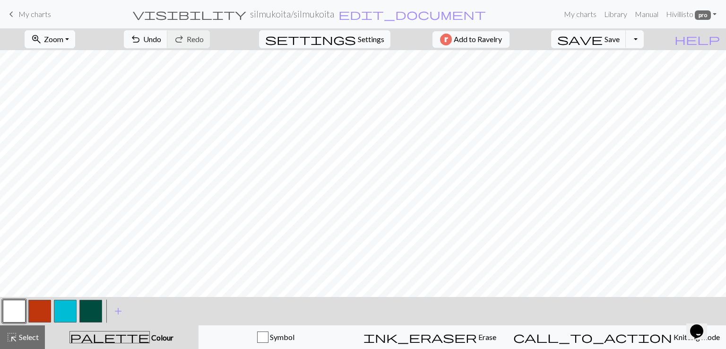
click at [75, 45] on button "zoom_in Zoom Zoom" at bounding box center [50, 39] width 51 height 18
click at [74, 62] on button "Fit all" at bounding box center [62, 59] width 75 height 15
click at [358, 41] on span "Settings" at bounding box center [371, 39] width 26 height 11
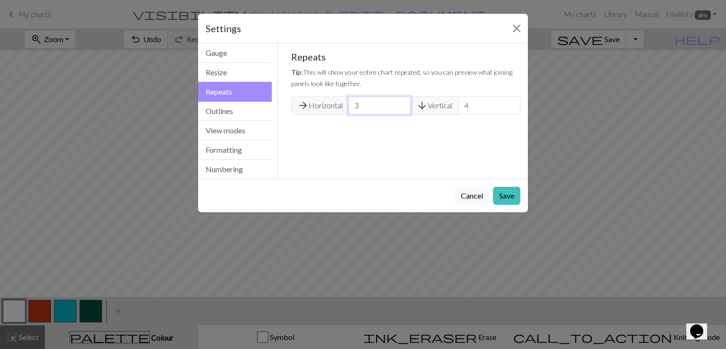
click at [399, 107] on input "3" at bounding box center [379, 105] width 62 height 18
click at [399, 107] on input "2" at bounding box center [379, 105] width 62 height 18
type input "1"
click at [399, 107] on input "1" at bounding box center [379, 105] width 62 height 18
click at [512, 110] on input "3" at bounding box center [489, 105] width 62 height 18
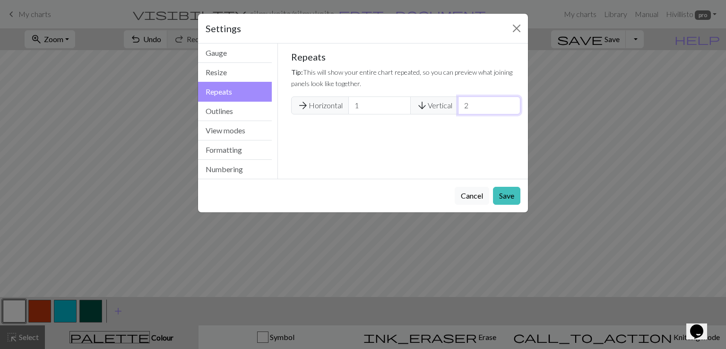
click at [512, 110] on input "2" at bounding box center [489, 105] width 62 height 18
type input "1"
click at [512, 110] on input "1" at bounding box center [489, 105] width 62 height 18
click at [506, 194] on button "Save" at bounding box center [506, 196] width 27 height 18
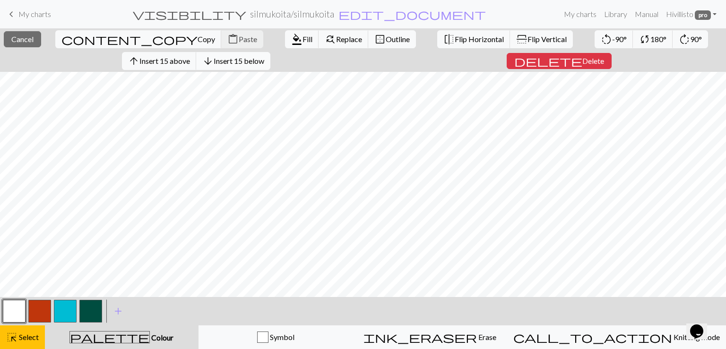
click at [240, 61] on span "Insert 15 below" at bounding box center [239, 60] width 51 height 9
click at [198, 41] on span "Copy" at bounding box center [206, 39] width 17 height 9
click at [34, 40] on span "Cancel" at bounding box center [22, 39] width 22 height 9
click at [239, 40] on span "Paste" at bounding box center [248, 39] width 18 height 9
click at [252, 65] on span "Insert 15 below" at bounding box center [239, 60] width 51 height 9
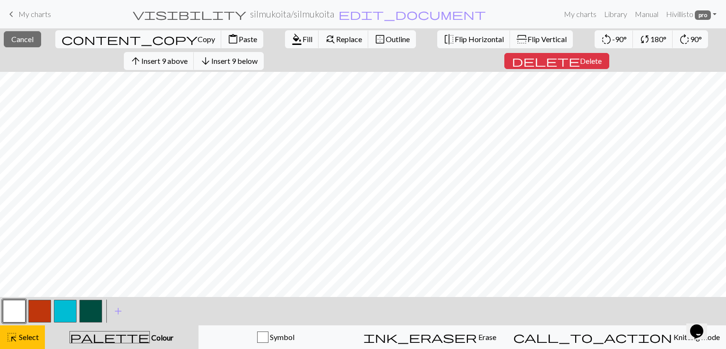
scroll to position [27, 0]
click at [95, 310] on button "button" at bounding box center [90, 311] width 23 height 23
click at [303, 42] on span "Fill" at bounding box center [308, 39] width 10 height 9
click at [455, 36] on span "Flip Horizontal" at bounding box center [479, 39] width 49 height 9
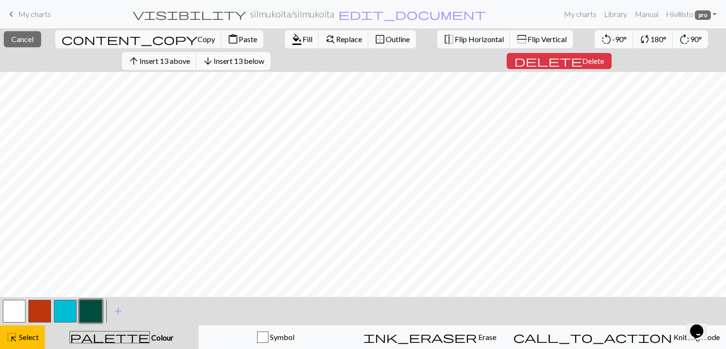
click at [527, 40] on span "Flip Vertical" at bounding box center [546, 39] width 39 height 9
click at [455, 36] on span "Flip Horizontal" at bounding box center [479, 39] width 49 height 9
click at [34, 42] on span "Cancel" at bounding box center [22, 39] width 22 height 9
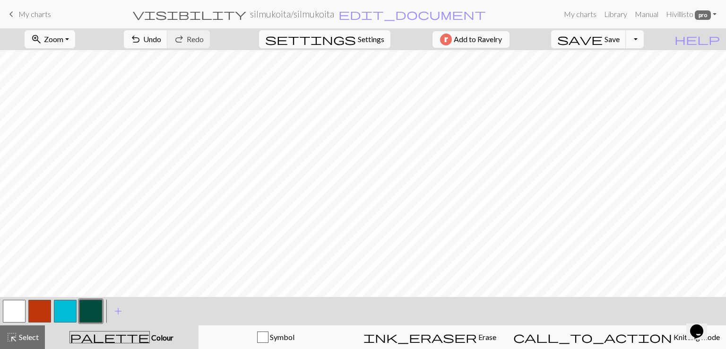
click at [371, 40] on span "Settings" at bounding box center [371, 39] width 26 height 11
select select "aran"
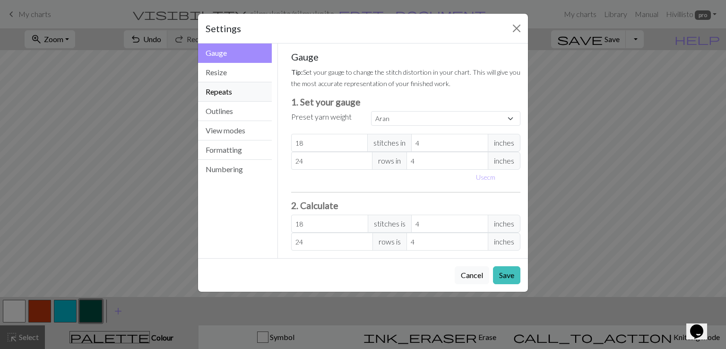
click at [234, 91] on button "Repeats" at bounding box center [235, 91] width 74 height 19
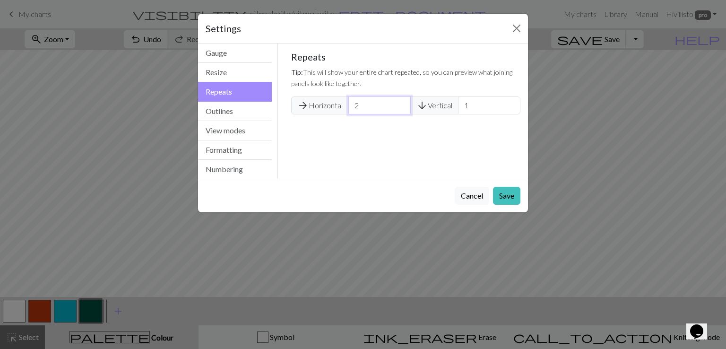
click at [401, 102] on input "2" at bounding box center [379, 105] width 62 height 18
type input "3"
click at [401, 102] on input "3" at bounding box center [379, 105] width 62 height 18
type input "2"
click at [510, 103] on input "2" at bounding box center [489, 105] width 62 height 18
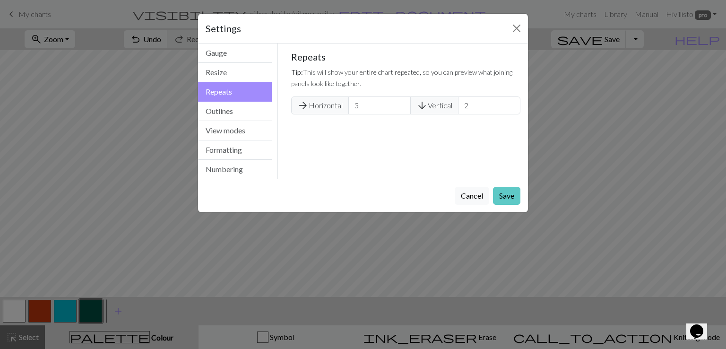
click at [499, 195] on button "Save" at bounding box center [506, 196] width 27 height 18
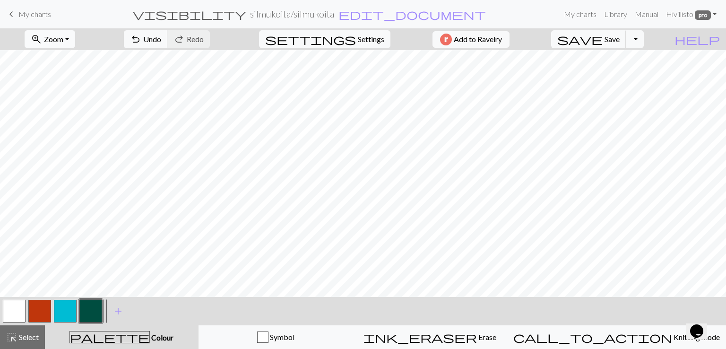
click at [63, 43] on span "Zoom" at bounding box center [53, 39] width 19 height 9
click at [78, 62] on button "Fit all" at bounding box center [62, 59] width 75 height 15
click at [63, 43] on span "Zoom" at bounding box center [53, 39] width 19 height 9
click at [74, 61] on button "Fit all" at bounding box center [62, 59] width 75 height 15
click at [9, 312] on button "button" at bounding box center [14, 311] width 23 height 23
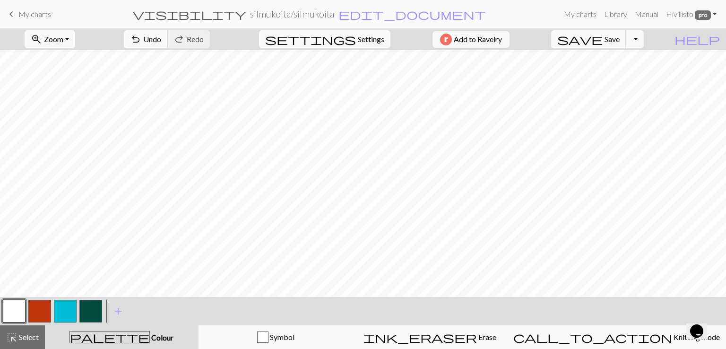
click at [168, 38] on button "undo Undo Undo" at bounding box center [146, 39] width 44 height 18
click at [168, 39] on button "undo Undo Undo" at bounding box center [146, 39] width 44 height 18
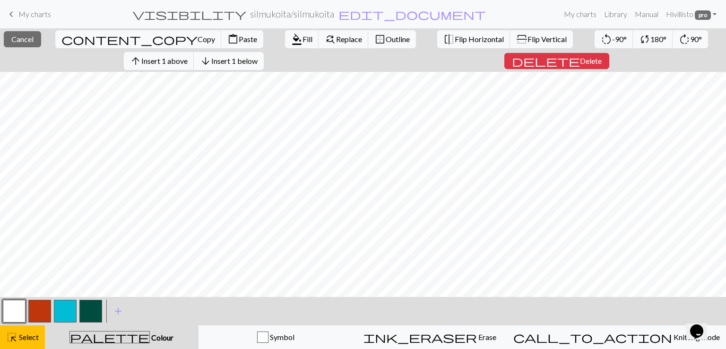
click at [238, 60] on span "Insert 1 below" at bounding box center [234, 60] width 46 height 9
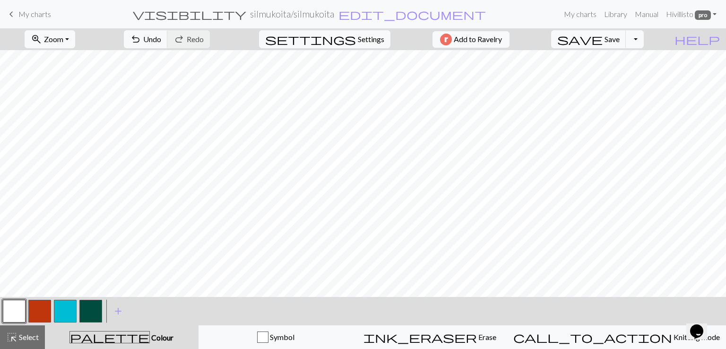
click at [87, 314] on button "button" at bounding box center [90, 311] width 23 height 23
drag, startPoint x: 17, startPoint y: 307, endPoint x: 30, endPoint y: 294, distance: 18.7
click at [18, 305] on button "button" at bounding box center [14, 311] width 23 height 23
click at [161, 41] on span "Undo" at bounding box center [152, 39] width 18 height 9
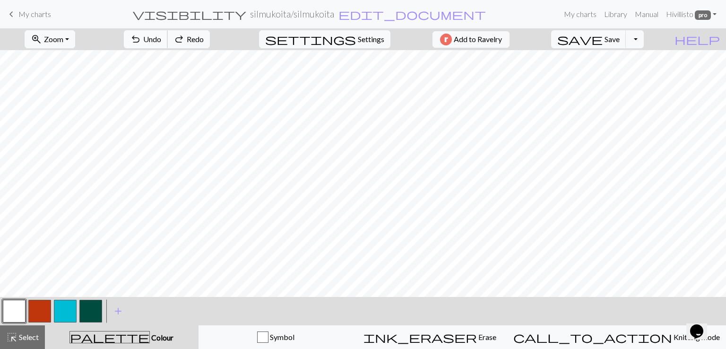
click at [161, 41] on span "Undo" at bounding box center [152, 39] width 18 height 9
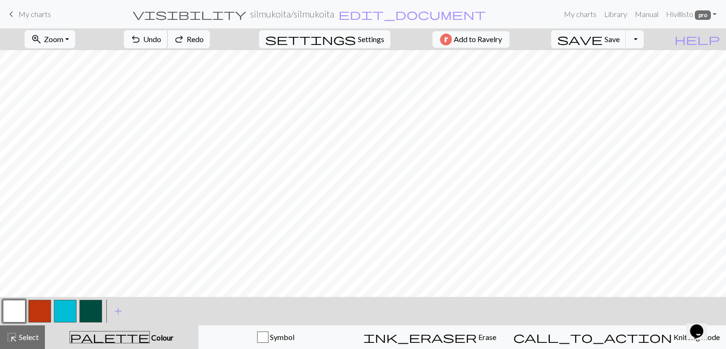
click at [161, 41] on span "Undo" at bounding box center [152, 39] width 18 height 9
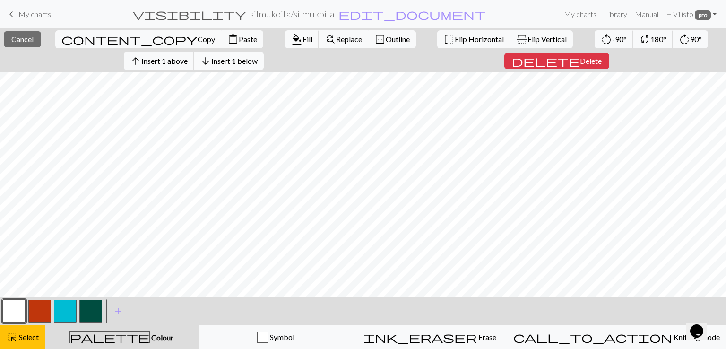
click at [236, 61] on span "Insert 1 below" at bounding box center [234, 60] width 46 height 9
click at [85, 309] on button "button" at bounding box center [90, 311] width 23 height 23
click at [303, 41] on span "Fill" at bounding box center [308, 39] width 10 height 9
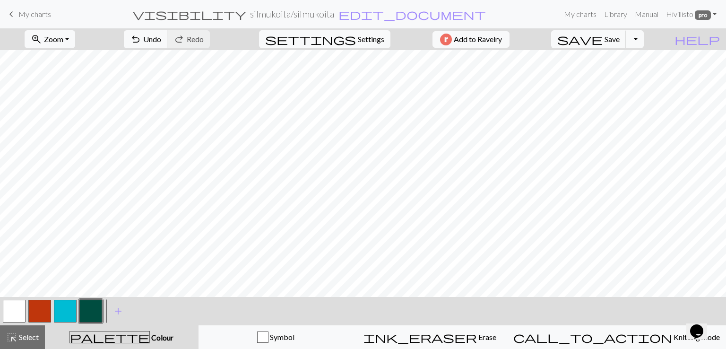
drag, startPoint x: 16, startPoint y: 310, endPoint x: 24, endPoint y: 306, distance: 8.7
click at [18, 310] on button "button" at bounding box center [14, 311] width 23 height 23
click at [161, 43] on span "Undo" at bounding box center [152, 39] width 18 height 9
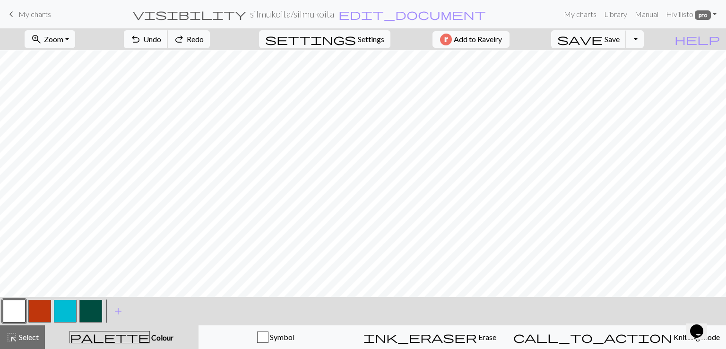
click at [161, 43] on span "Undo" at bounding box center [152, 39] width 18 height 9
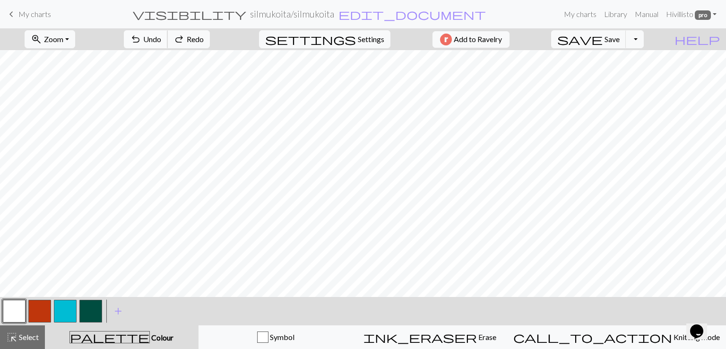
click at [161, 43] on span "Undo" at bounding box center [152, 39] width 18 height 9
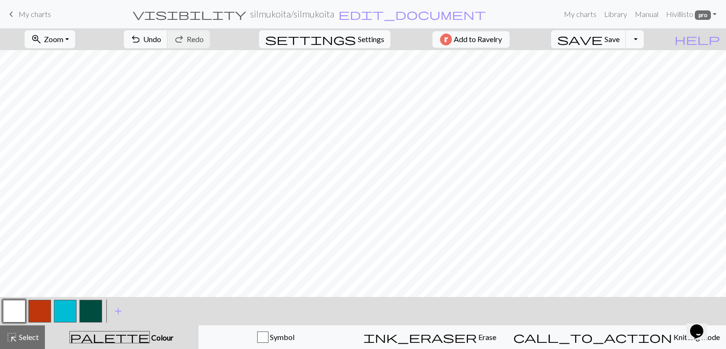
drag, startPoint x: 88, startPoint y: 311, endPoint x: 94, endPoint y: 307, distance: 7.2
click at [88, 311] on button "button" at bounding box center [90, 311] width 23 height 23
click at [15, 311] on button "button" at bounding box center [14, 311] width 23 height 23
click at [96, 308] on button "button" at bounding box center [90, 311] width 23 height 23
click at [15, 309] on button "button" at bounding box center [14, 311] width 23 height 23
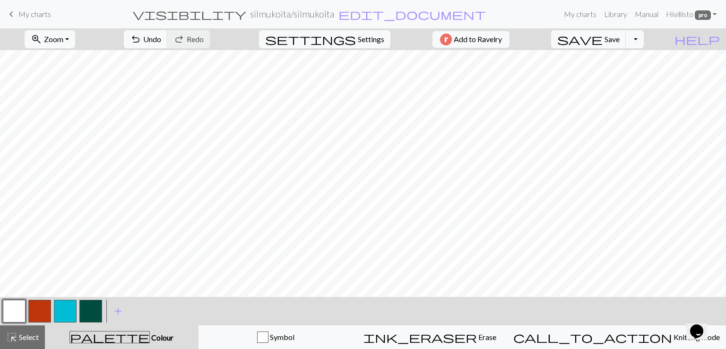
click at [91, 317] on button "button" at bounding box center [90, 311] width 23 height 23
click at [13, 309] on button "button" at bounding box center [14, 311] width 23 height 23
click at [40, 310] on button "button" at bounding box center [39, 311] width 23 height 23
click at [161, 37] on span "Undo" at bounding box center [152, 39] width 18 height 9
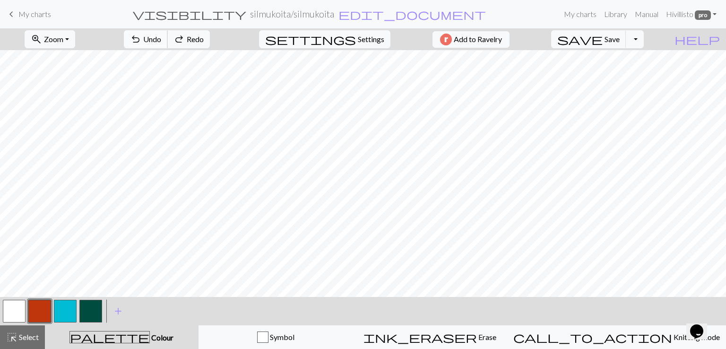
click at [161, 37] on span "Undo" at bounding box center [152, 39] width 18 height 9
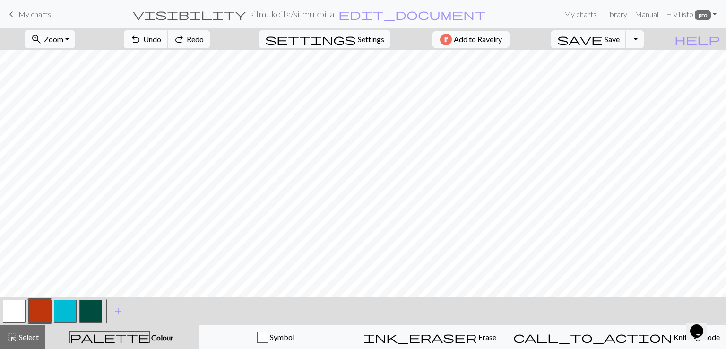
click at [161, 37] on span "Undo" at bounding box center [152, 39] width 18 height 9
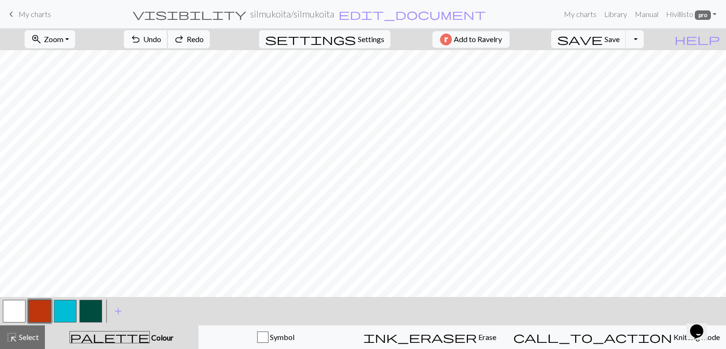
click at [161, 37] on span "Undo" at bounding box center [152, 39] width 18 height 9
click at [361, 36] on span "Settings" at bounding box center [371, 39] width 26 height 11
select select "aran"
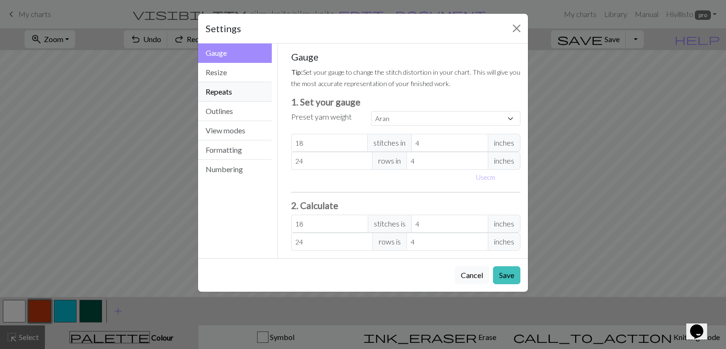
click at [241, 90] on button "Repeats" at bounding box center [235, 91] width 74 height 19
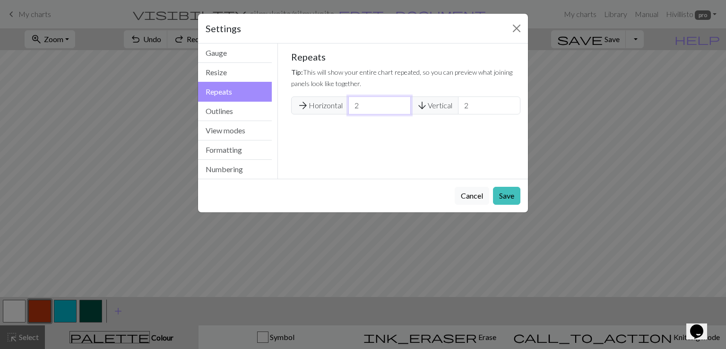
click at [400, 109] on input "2" at bounding box center [379, 105] width 62 height 18
type input "1"
click at [400, 110] on input "1" at bounding box center [379, 105] width 62 height 18
click at [511, 108] on input "1" at bounding box center [489, 105] width 62 height 18
click at [511, 108] on input "0" at bounding box center [489, 105] width 62 height 18
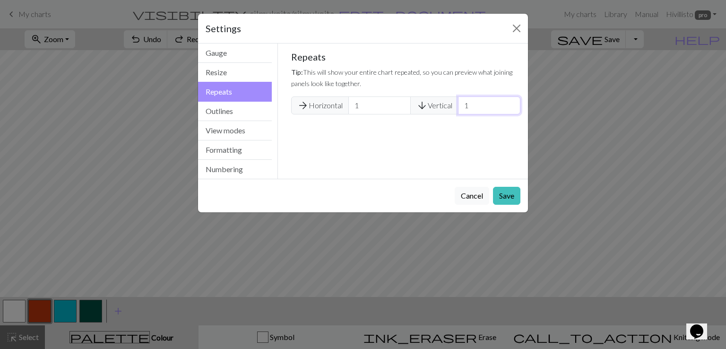
type input "1"
click at [511, 103] on input "1" at bounding box center [489, 105] width 62 height 18
click at [504, 193] on button "Save" at bounding box center [506, 196] width 27 height 18
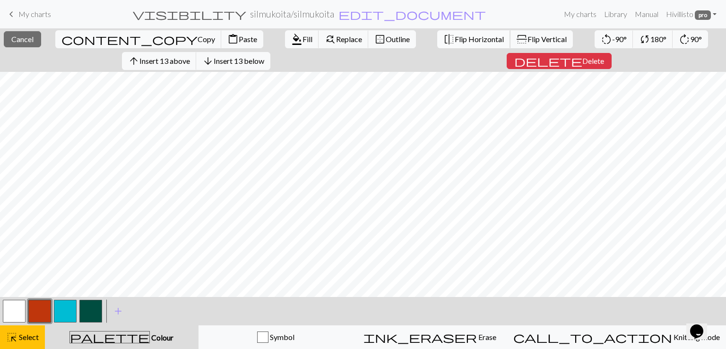
click at [455, 37] on span "Flip Horizontal" at bounding box center [479, 39] width 49 height 9
click at [37, 34] on button "close Cancel" at bounding box center [22, 39] width 37 height 16
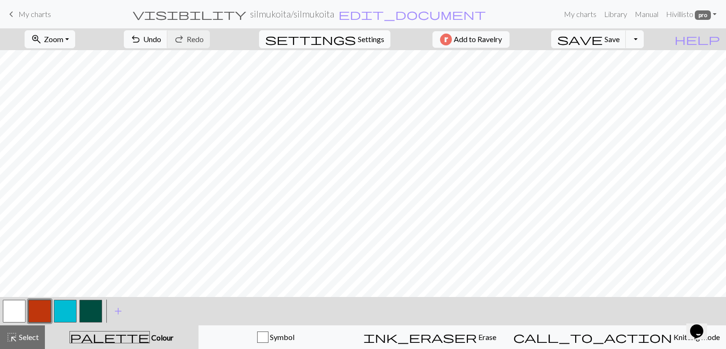
click at [365, 40] on span "Settings" at bounding box center [371, 39] width 26 height 11
select select "aran"
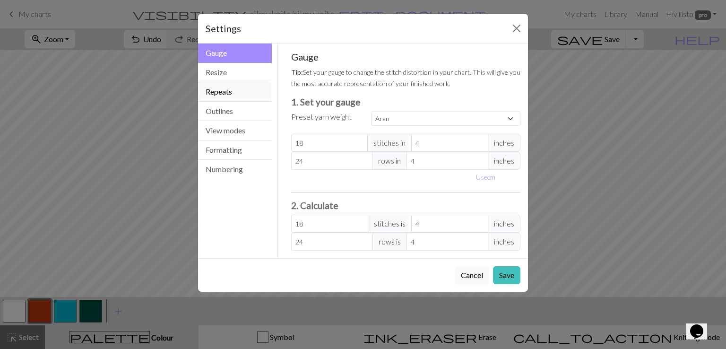
click at [231, 93] on button "Repeats" at bounding box center [235, 91] width 74 height 19
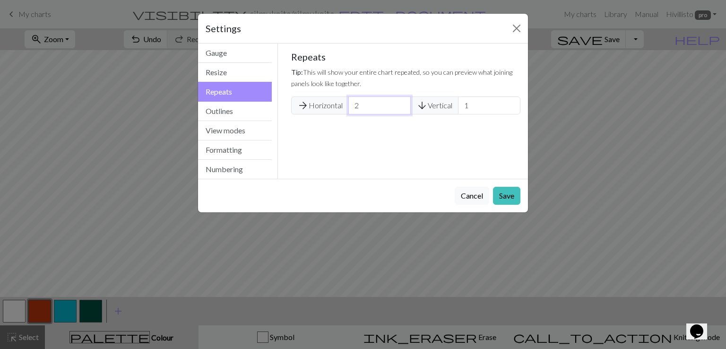
click at [402, 103] on input "2" at bounding box center [379, 105] width 62 height 18
type input "3"
click at [402, 103] on input "3" at bounding box center [379, 105] width 62 height 18
click at [509, 102] on input "2" at bounding box center [489, 105] width 62 height 18
type input "3"
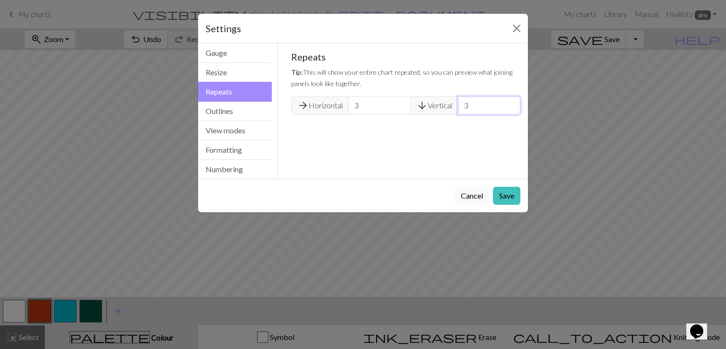
click at [509, 102] on input "3" at bounding box center [489, 105] width 62 height 18
click at [498, 194] on button "Save" at bounding box center [506, 196] width 27 height 18
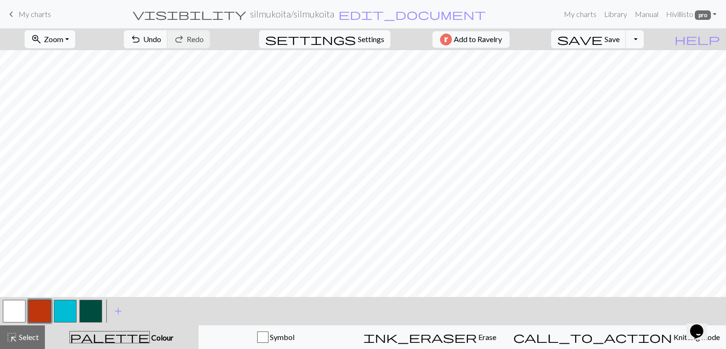
click at [63, 40] on span "Zoom" at bounding box center [53, 39] width 19 height 9
click at [71, 61] on button "Fit all" at bounding box center [62, 59] width 75 height 15
click at [358, 40] on span "Settings" at bounding box center [371, 39] width 26 height 11
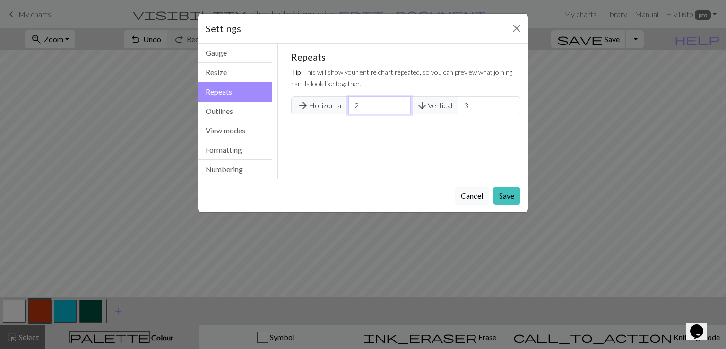
click at [401, 110] on input "2" at bounding box center [379, 105] width 62 height 18
type input "1"
click at [401, 110] on input "1" at bounding box center [379, 105] width 62 height 18
click at [510, 109] on input "2" at bounding box center [489, 105] width 62 height 18
type input "1"
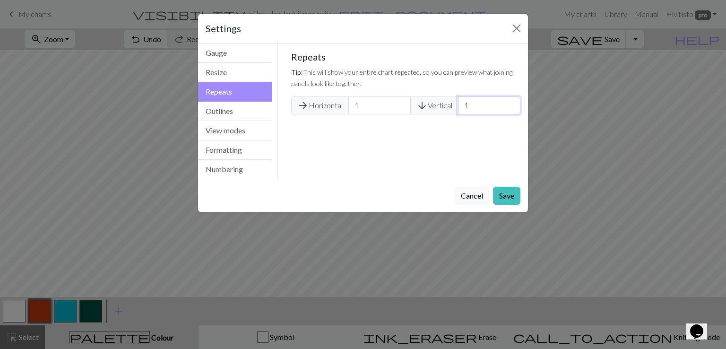
click at [510, 109] on input "1" at bounding box center [489, 105] width 62 height 18
click at [510, 197] on button "Save" at bounding box center [506, 196] width 27 height 18
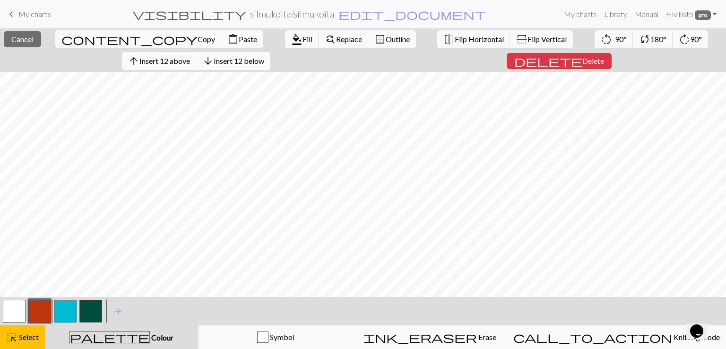
click at [242, 62] on span "Insert 12 below" at bounding box center [239, 60] width 51 height 9
click at [88, 314] on button "button" at bounding box center [90, 311] width 23 height 23
click at [303, 39] on span "Fill" at bounding box center [308, 39] width 10 height 9
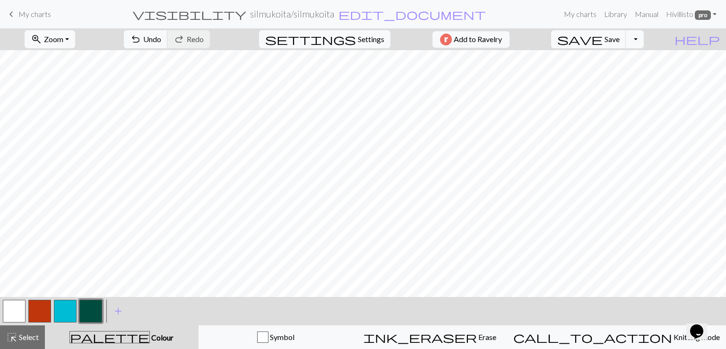
click at [12, 306] on button "button" at bounding box center [14, 311] width 23 height 23
click at [116, 311] on span "add" at bounding box center [117, 310] width 11 height 13
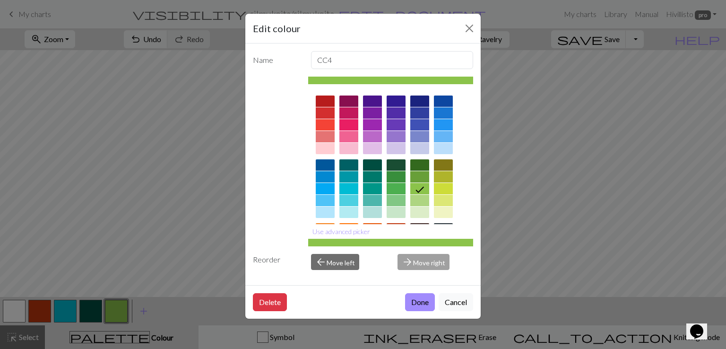
scroll to position [78, 0]
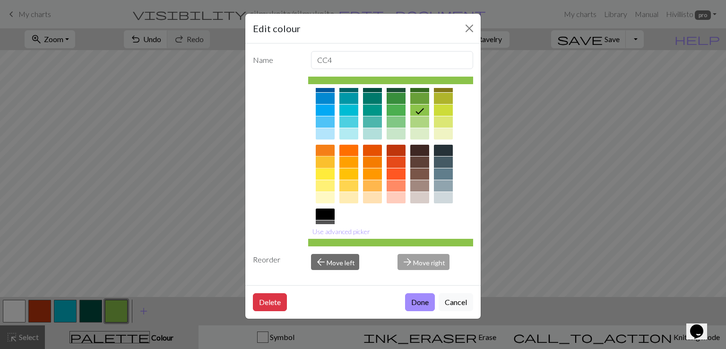
click at [327, 163] on div at bounding box center [325, 161] width 19 height 11
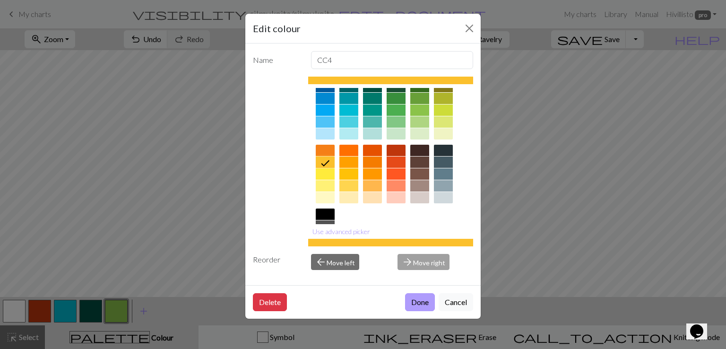
click at [424, 301] on button "Done" at bounding box center [420, 302] width 30 height 18
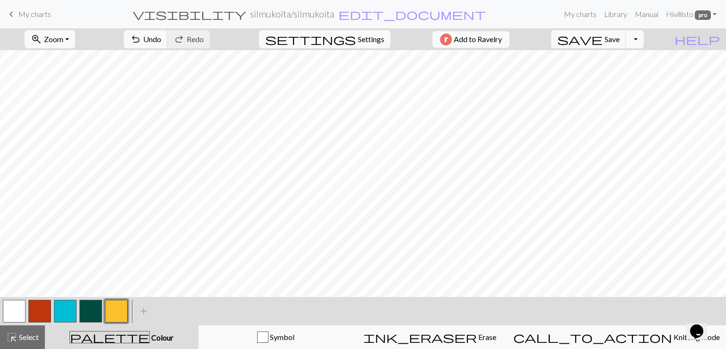
drag, startPoint x: 86, startPoint y: 313, endPoint x: 105, endPoint y: 291, distance: 29.1
click at [88, 311] on button "button" at bounding box center [90, 311] width 23 height 23
drag, startPoint x: 112, startPoint y: 312, endPoint x: 123, endPoint y: 297, distance: 19.2
click at [112, 312] on button "button" at bounding box center [116, 311] width 23 height 23
click at [38, 309] on button "button" at bounding box center [39, 311] width 23 height 23
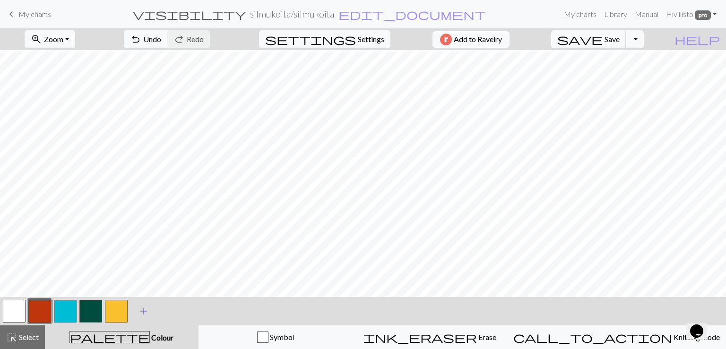
click at [146, 309] on span "add" at bounding box center [143, 310] width 11 height 13
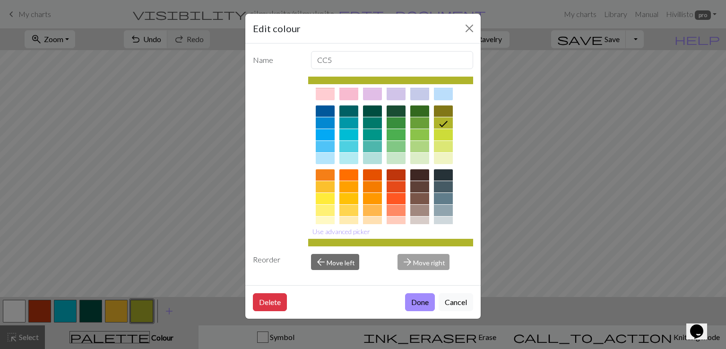
scroll to position [0, 0]
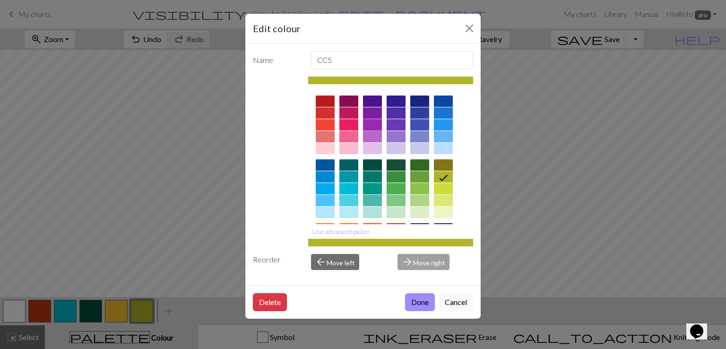
click at [373, 126] on div at bounding box center [372, 124] width 19 height 11
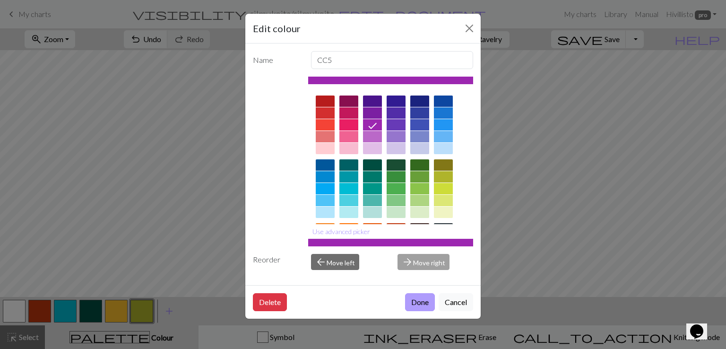
click at [423, 298] on button "Done" at bounding box center [420, 302] width 30 height 18
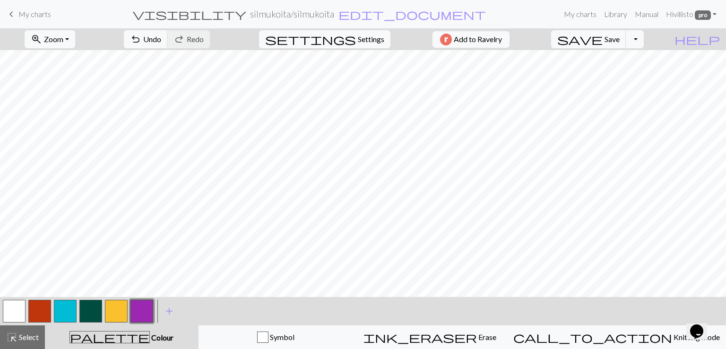
click at [17, 309] on button "button" at bounding box center [14, 311] width 23 height 23
click at [138, 311] on button "button" at bounding box center [141, 311] width 23 height 23
click at [16, 305] on button "button" at bounding box center [14, 311] width 23 height 23
click at [140, 307] on button "button" at bounding box center [141, 311] width 23 height 23
drag, startPoint x: 91, startPoint y: 315, endPoint x: 98, endPoint y: 308, distance: 10.0
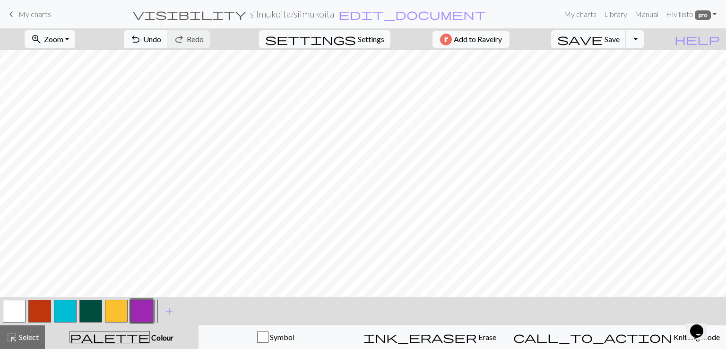
click at [93, 314] on button "button" at bounding box center [90, 311] width 23 height 23
drag, startPoint x: 136, startPoint y: 312, endPoint x: 143, endPoint y: 306, distance: 9.7
click at [138, 311] on button "button" at bounding box center [141, 311] width 23 height 23
click at [161, 42] on span "Undo" at bounding box center [152, 39] width 18 height 9
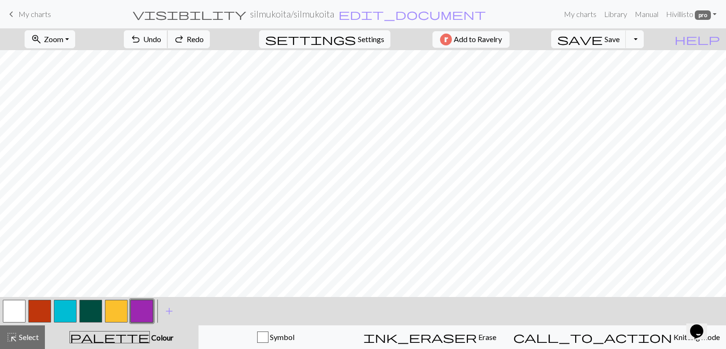
click at [161, 42] on span "Undo" at bounding box center [152, 39] width 18 height 9
drag, startPoint x: 90, startPoint y: 317, endPoint x: 121, endPoint y: 297, distance: 36.2
click at [91, 316] on button "button" at bounding box center [90, 311] width 23 height 23
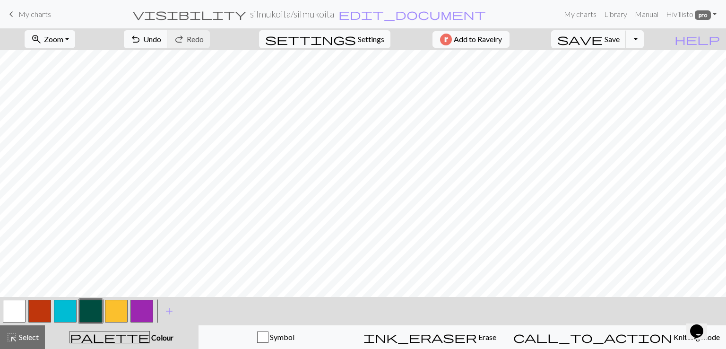
click at [89, 313] on button "button" at bounding box center [90, 311] width 23 height 23
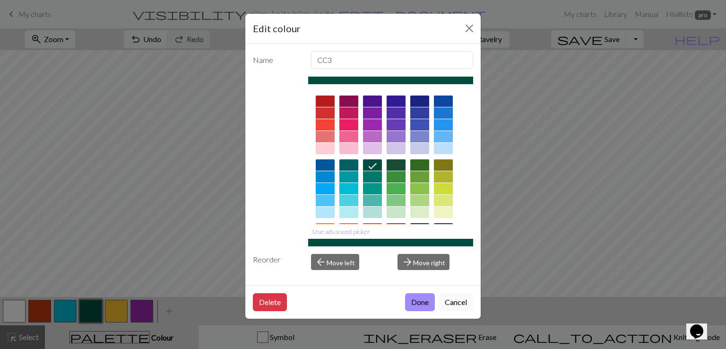
click at [412, 302] on button "Done" at bounding box center [420, 302] width 30 height 18
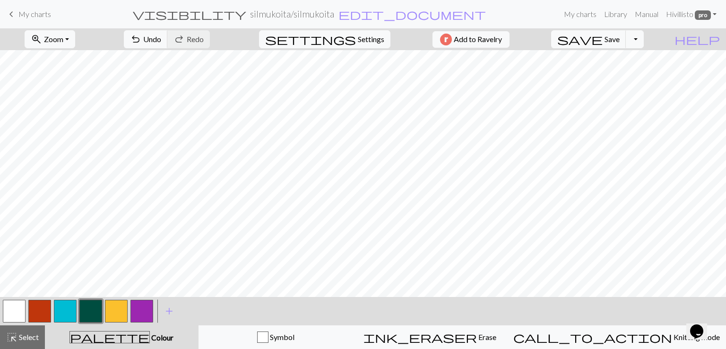
click at [142, 315] on button "button" at bounding box center [141, 311] width 23 height 23
click at [161, 42] on span "Undo" at bounding box center [152, 39] width 18 height 9
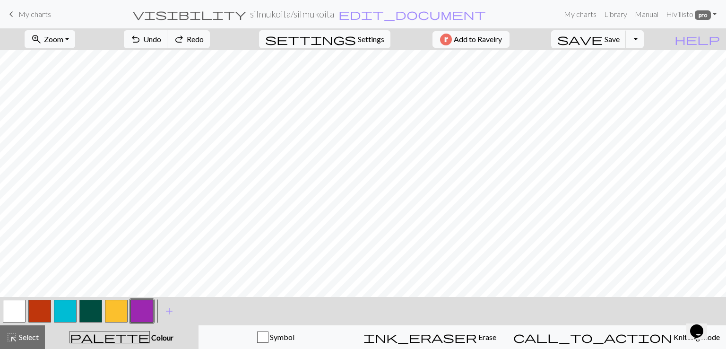
click at [95, 314] on button "button" at bounding box center [90, 311] width 23 height 23
click at [15, 309] on button "button" at bounding box center [14, 311] width 23 height 23
click at [141, 42] on span "undo" at bounding box center [135, 39] width 11 height 13
click at [161, 42] on span "Undo" at bounding box center [152, 39] width 18 height 9
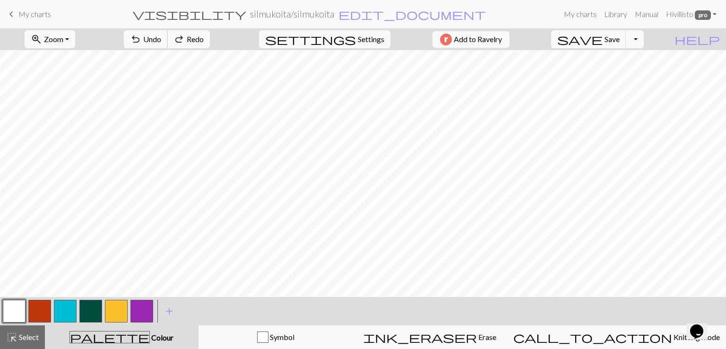
click at [161, 42] on span "Undo" at bounding box center [152, 39] width 18 height 9
click at [161, 43] on span "Undo" at bounding box center [152, 39] width 18 height 9
click at [168, 44] on button "undo Undo Undo" at bounding box center [146, 39] width 44 height 18
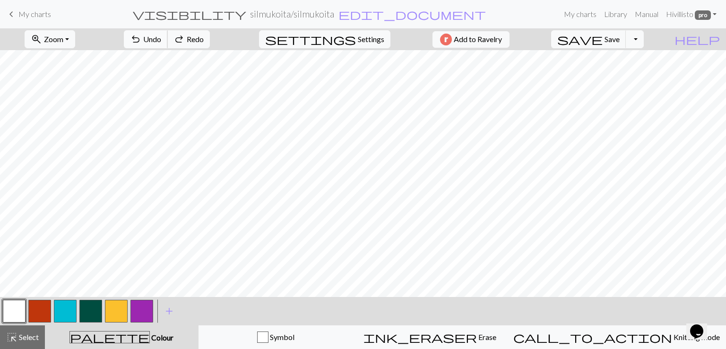
click at [168, 44] on button "undo Undo Undo" at bounding box center [146, 39] width 44 height 18
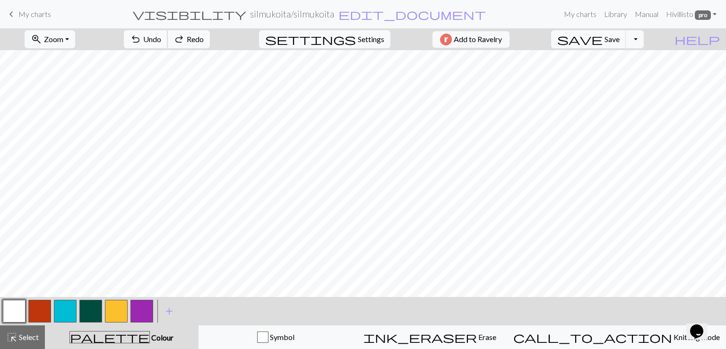
click at [168, 44] on button "undo Undo Undo" at bounding box center [146, 39] width 44 height 18
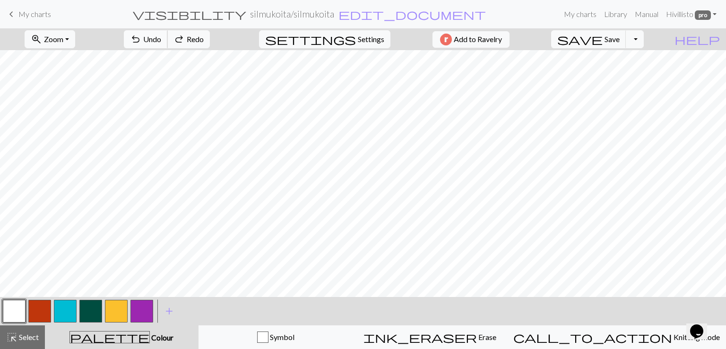
click at [168, 44] on button "undo Undo Undo" at bounding box center [146, 39] width 44 height 18
click at [161, 42] on span "Undo" at bounding box center [152, 39] width 18 height 9
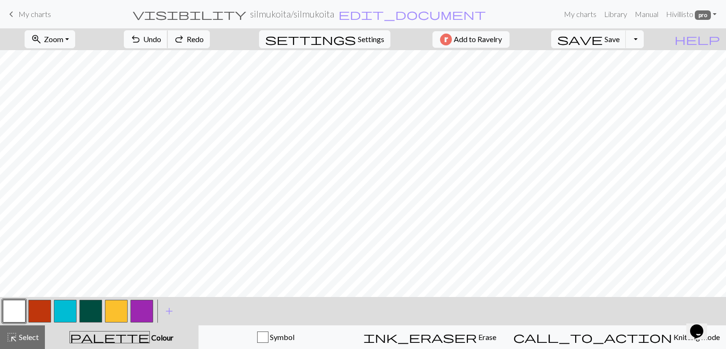
click at [161, 42] on span "Undo" at bounding box center [152, 39] width 18 height 9
click at [161, 40] on span "Undo" at bounding box center [152, 39] width 18 height 9
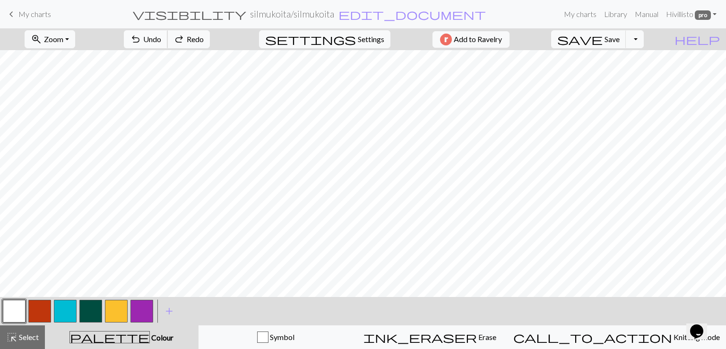
click at [161, 40] on span "Undo" at bounding box center [152, 39] width 18 height 9
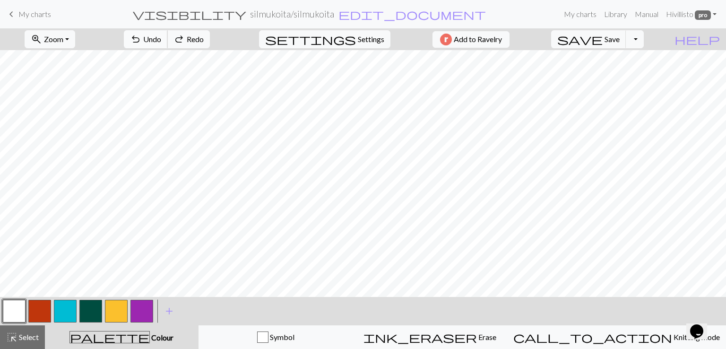
click at [161, 41] on span "Undo" at bounding box center [152, 39] width 18 height 9
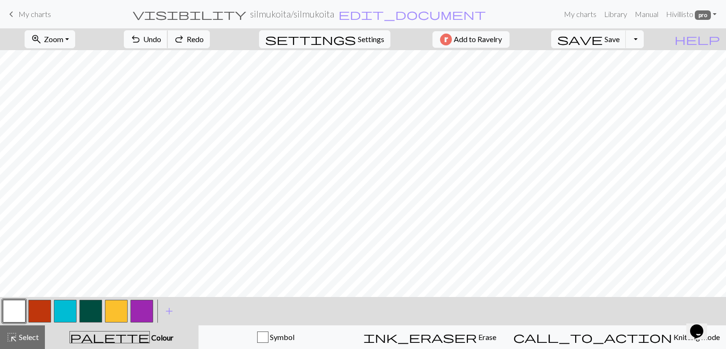
click at [161, 41] on span "Undo" at bounding box center [152, 39] width 18 height 9
click at [161, 42] on span "Undo" at bounding box center [152, 39] width 18 height 9
click at [90, 309] on button "button" at bounding box center [90, 311] width 23 height 23
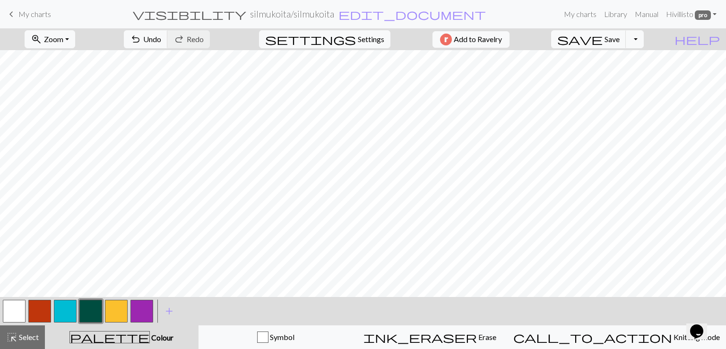
click at [16, 312] on button "button" at bounding box center [14, 311] width 23 height 23
click at [359, 41] on span "Settings" at bounding box center [371, 39] width 26 height 11
select select "aran"
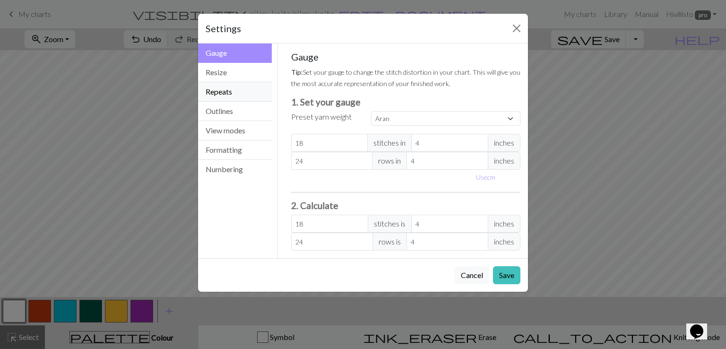
click at [242, 90] on button "Repeats" at bounding box center [235, 91] width 74 height 19
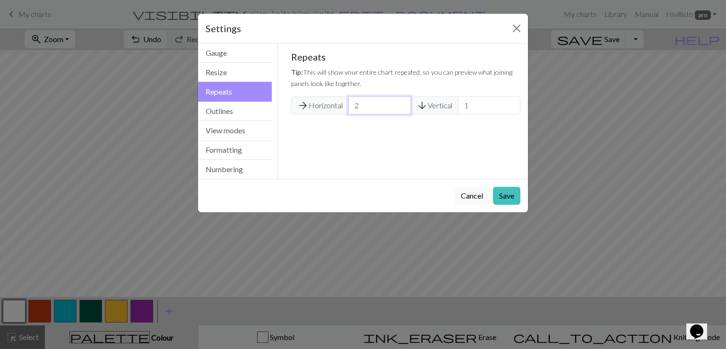
click at [399, 103] on input "2" at bounding box center [379, 105] width 62 height 18
type input "3"
click at [399, 103] on input "3" at bounding box center [379, 105] width 62 height 18
click at [510, 101] on input "2" at bounding box center [489, 105] width 62 height 18
type input "3"
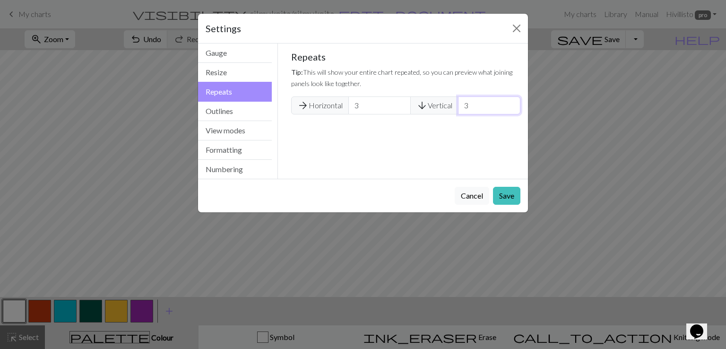
click at [510, 101] on input "3" at bounding box center [489, 105] width 62 height 18
click at [502, 195] on button "Save" at bounding box center [506, 196] width 27 height 18
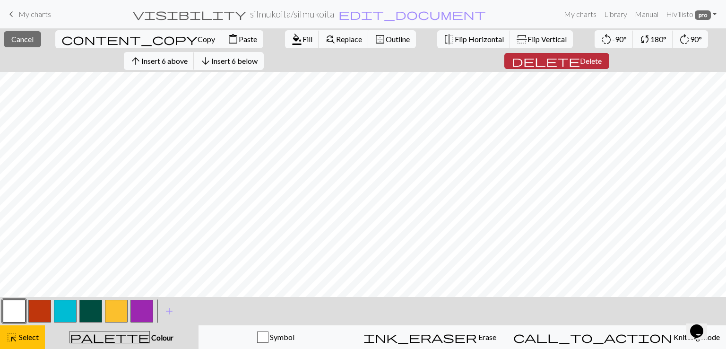
click at [580, 64] on span "Delete" at bounding box center [591, 60] width 22 height 9
click at [580, 57] on span "Delete" at bounding box center [591, 60] width 22 height 9
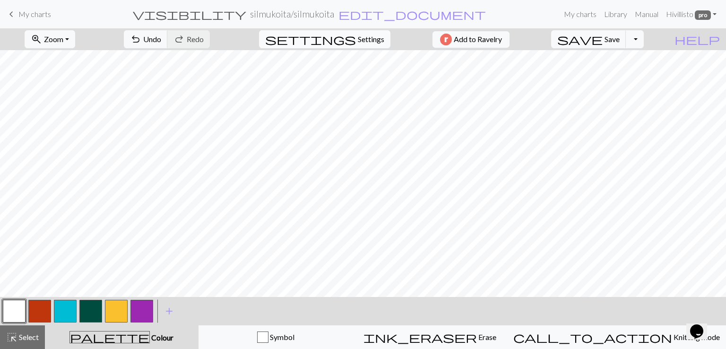
click at [361, 40] on span "Settings" at bounding box center [371, 39] width 26 height 11
select select "aran"
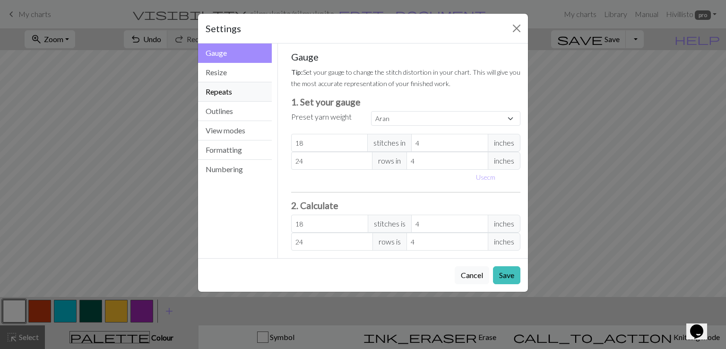
click at [225, 91] on button "Repeats" at bounding box center [235, 91] width 74 height 19
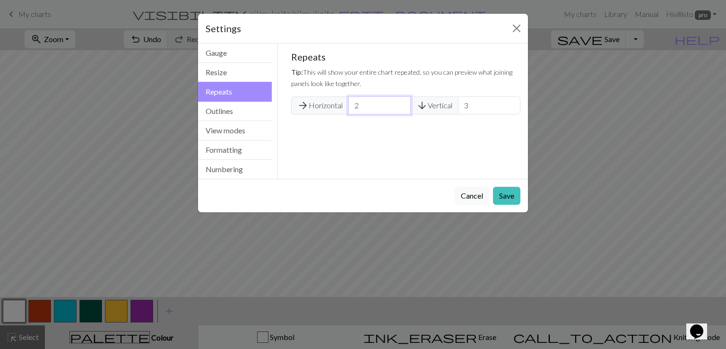
click at [400, 108] on input "2" at bounding box center [379, 105] width 62 height 18
type input "1"
click at [400, 108] on input "1" at bounding box center [379, 105] width 62 height 18
click at [511, 106] on input "2" at bounding box center [489, 105] width 62 height 18
type input "1"
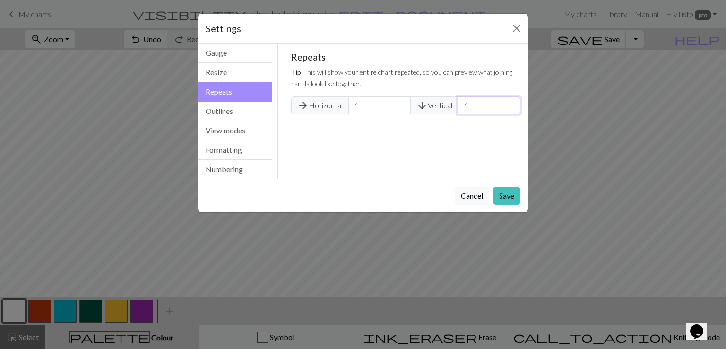
click at [512, 106] on input "1" at bounding box center [489, 105] width 62 height 18
click at [506, 193] on button "Save" at bounding box center [506, 196] width 27 height 18
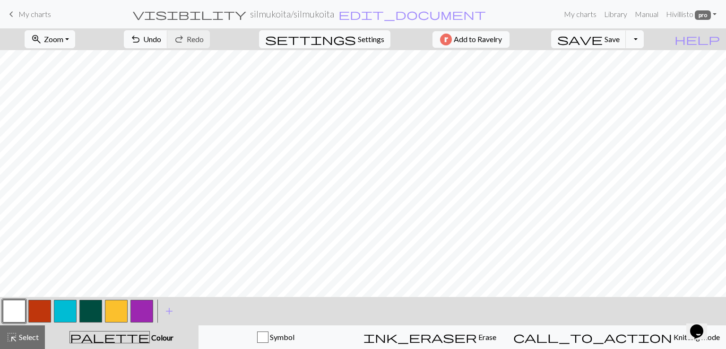
click at [87, 309] on button "button" at bounding box center [90, 311] width 23 height 23
click at [361, 40] on span "Settings" at bounding box center [371, 39] width 26 height 11
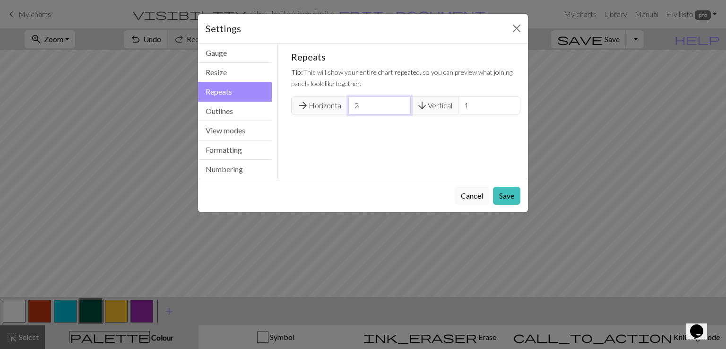
click at [402, 103] on input "2" at bounding box center [379, 105] width 62 height 18
click at [402, 103] on input "3" at bounding box center [379, 105] width 62 height 18
type input "4"
click at [402, 103] on input "4" at bounding box center [379, 105] width 62 height 18
click at [499, 195] on button "Save" at bounding box center [506, 196] width 27 height 18
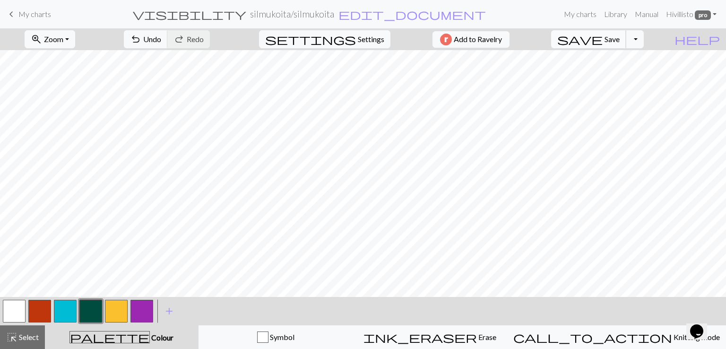
click at [620, 38] on span "Save" at bounding box center [612, 39] width 15 height 9
click at [44, 10] on span "My charts" at bounding box center [34, 13] width 33 height 9
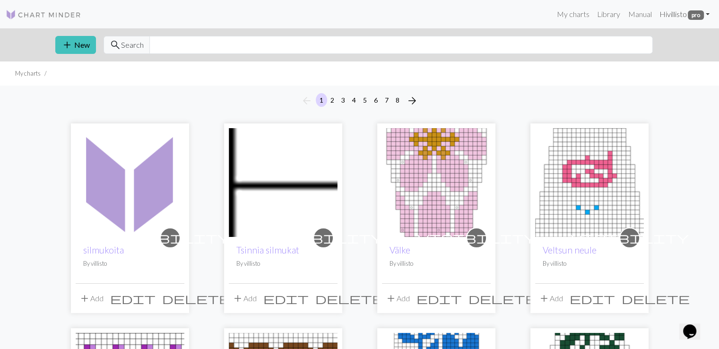
click at [704, 16] on link "Hi villisto pro" at bounding box center [684, 14] width 58 height 19
click at [675, 65] on button "Logout" at bounding box center [675, 71] width 76 height 23
